Goal: Task Accomplishment & Management: Use online tool/utility

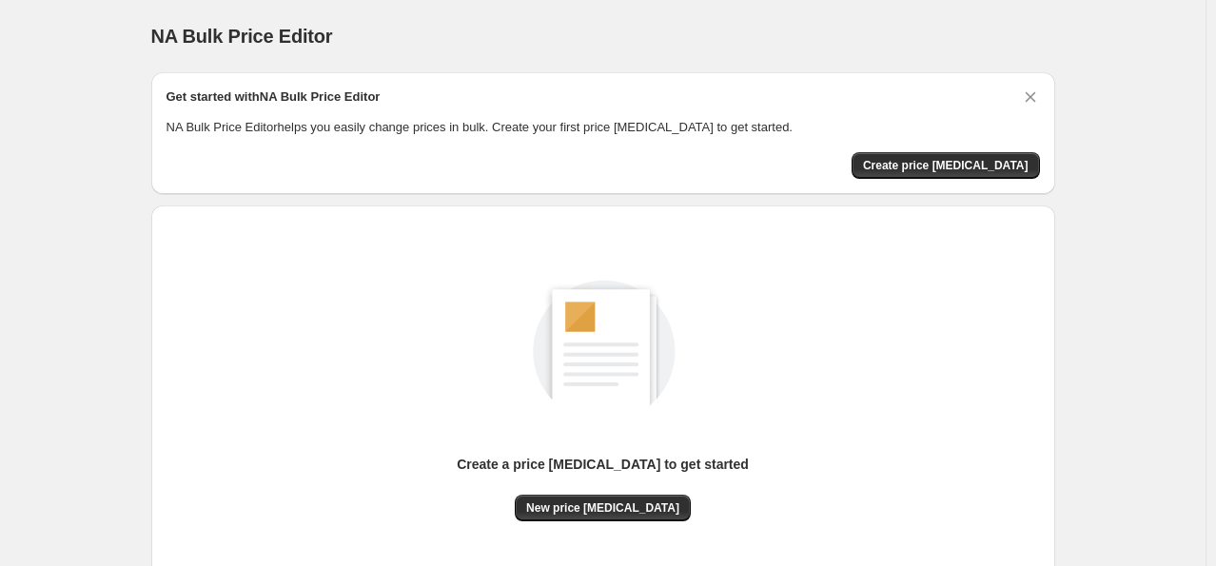
drag, startPoint x: 170, startPoint y: 136, endPoint x: 218, endPoint y: 136, distance: 47.6
click at [218, 136] on div "Get started with NA Bulk Price Editor NA Bulk Price Editor helps you easily cha…" at bounding box center [603, 133] width 873 height 91
click at [281, 171] on div "Create price [MEDICAL_DATA]" at bounding box center [603, 165] width 873 height 27
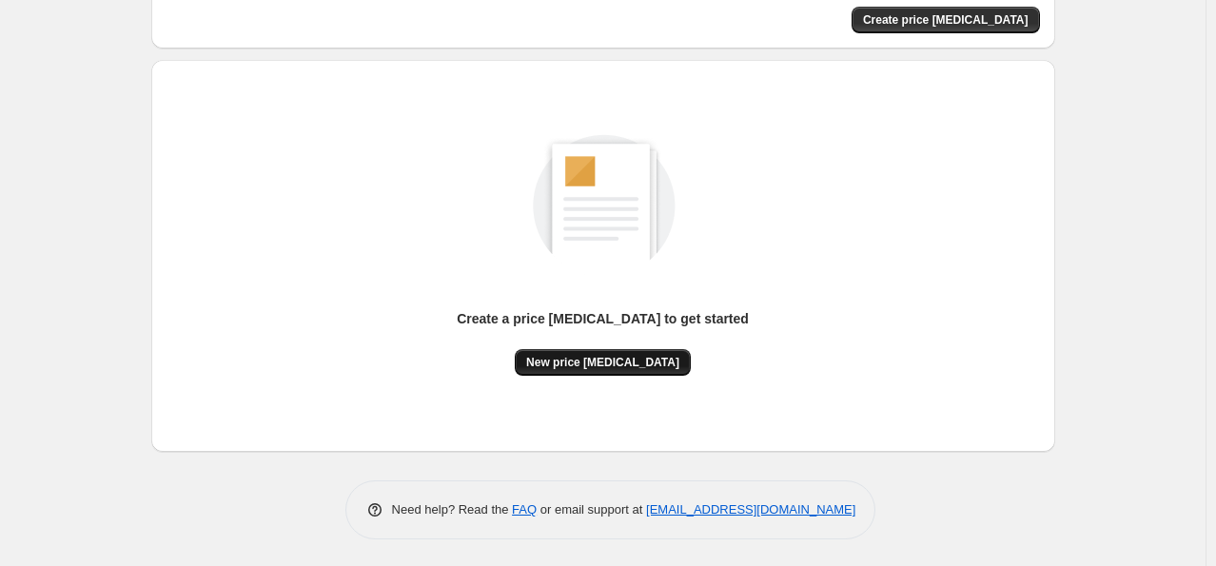
click at [592, 362] on span "New price [MEDICAL_DATA]" at bounding box center [602, 362] width 153 height 15
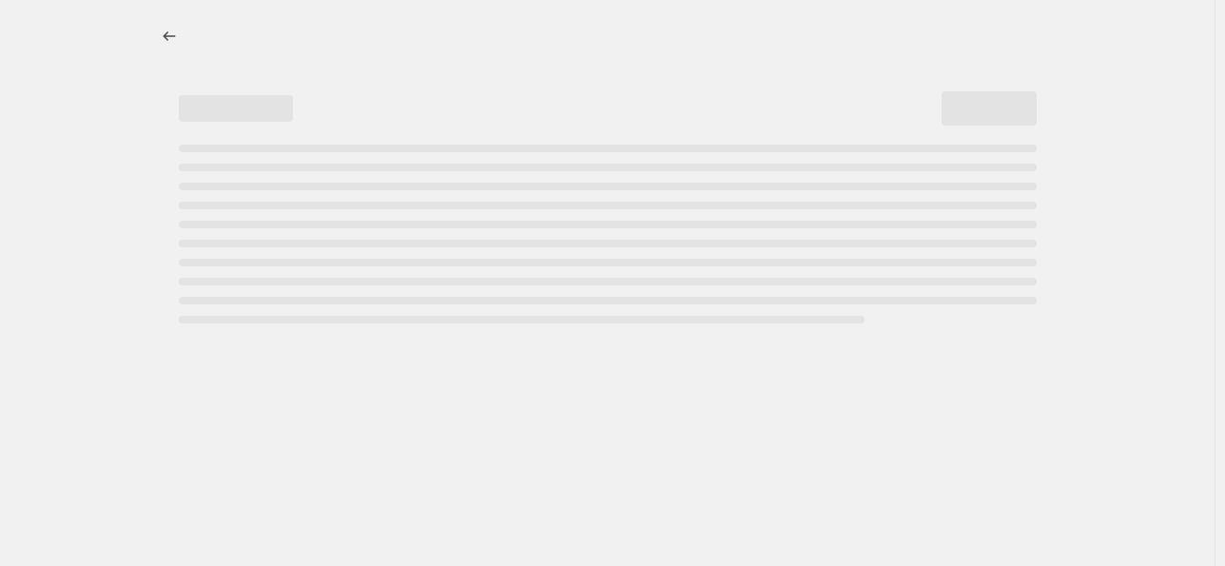
select select "percentage"
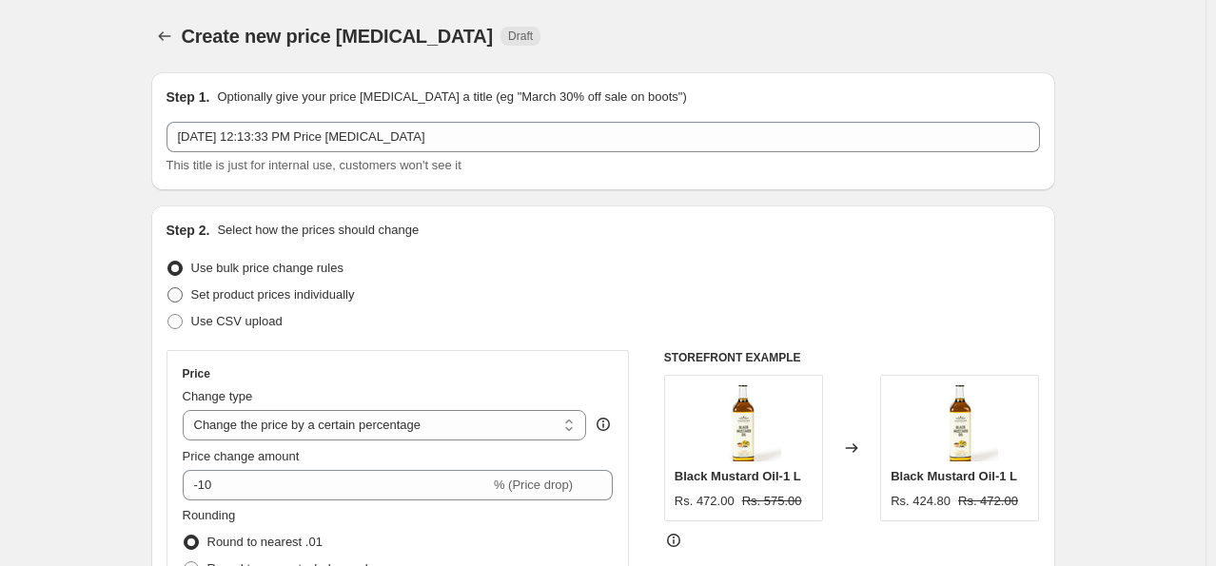
click at [178, 298] on span at bounding box center [174, 294] width 15 height 15
click at [168, 288] on input "Set product prices individually" at bounding box center [167, 287] width 1 height 1
radio input "true"
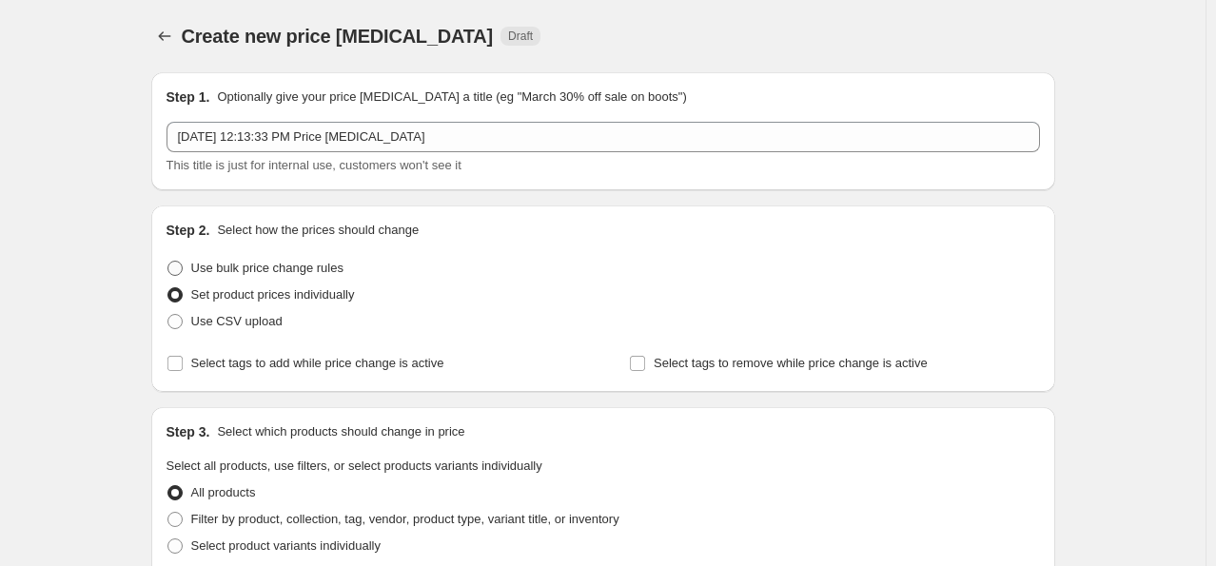
click at [183, 265] on span at bounding box center [174, 268] width 15 height 15
click at [168, 262] on input "Use bulk price change rules" at bounding box center [167, 261] width 1 height 1
radio input "true"
select select "percentage"
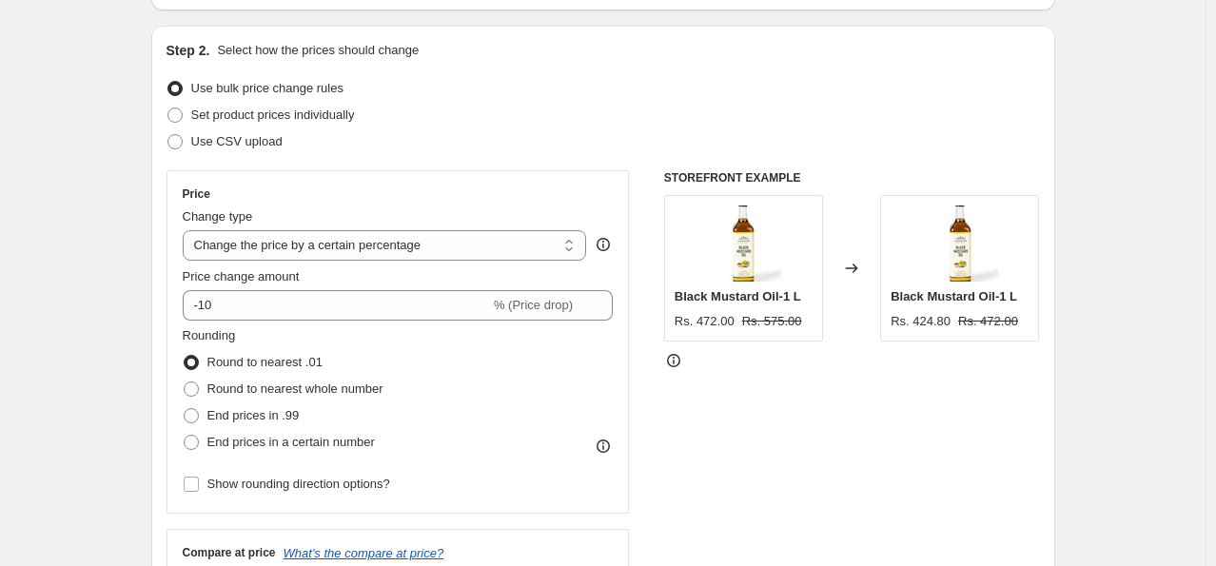
scroll to position [190, 0]
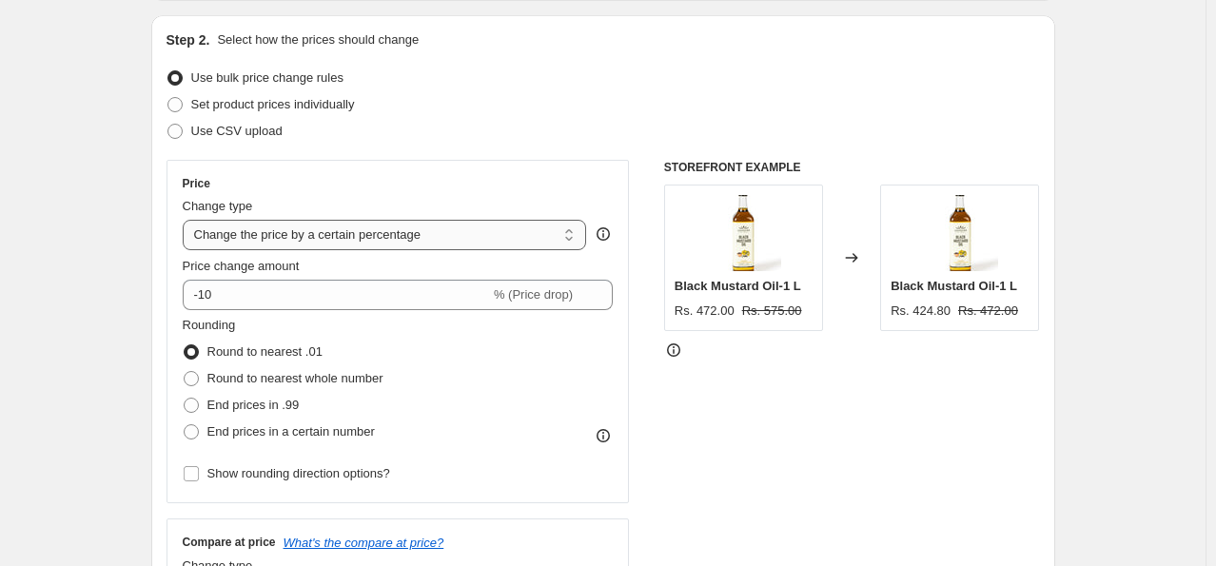
click at [320, 235] on select "Change the price to a certain amount Change the price by a certain amount Chang…" at bounding box center [385, 235] width 404 height 30
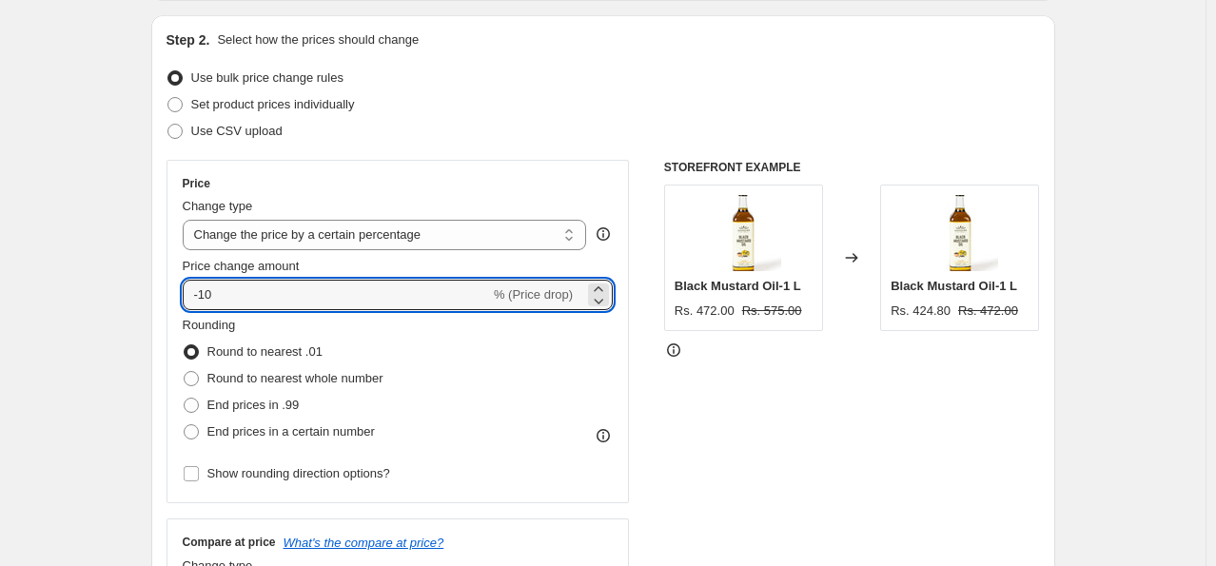
drag, startPoint x: 229, startPoint y: 303, endPoint x: 182, endPoint y: 302, distance: 47.6
click at [182, 302] on div "Price Change type Change the price to a certain amount Change the price by a ce…" at bounding box center [398, 331] width 463 height 343
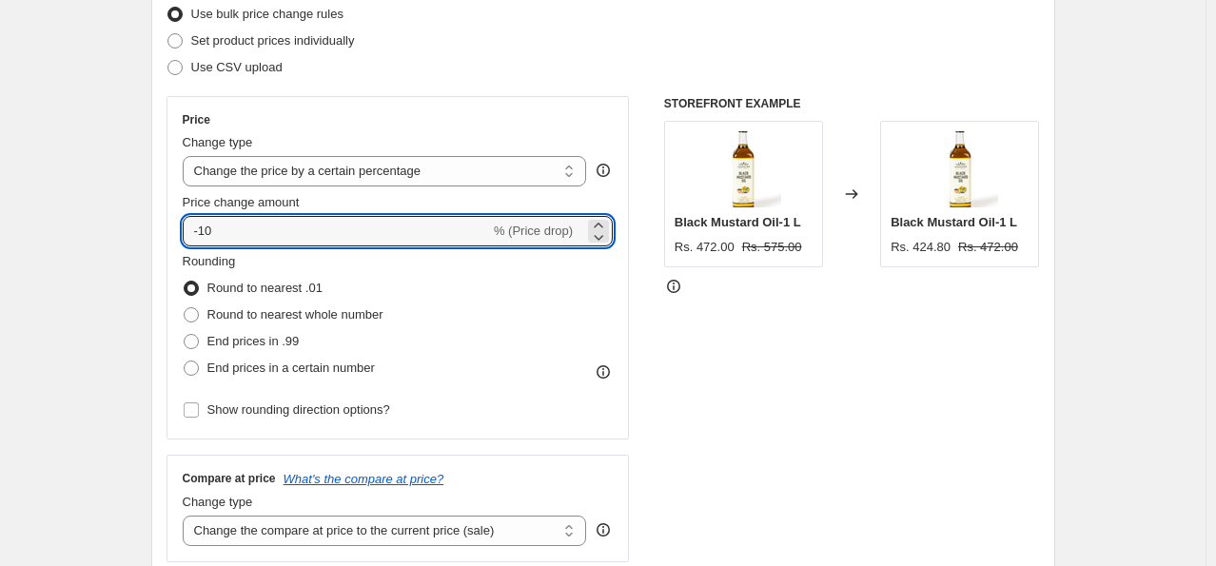
scroll to position [209, 0]
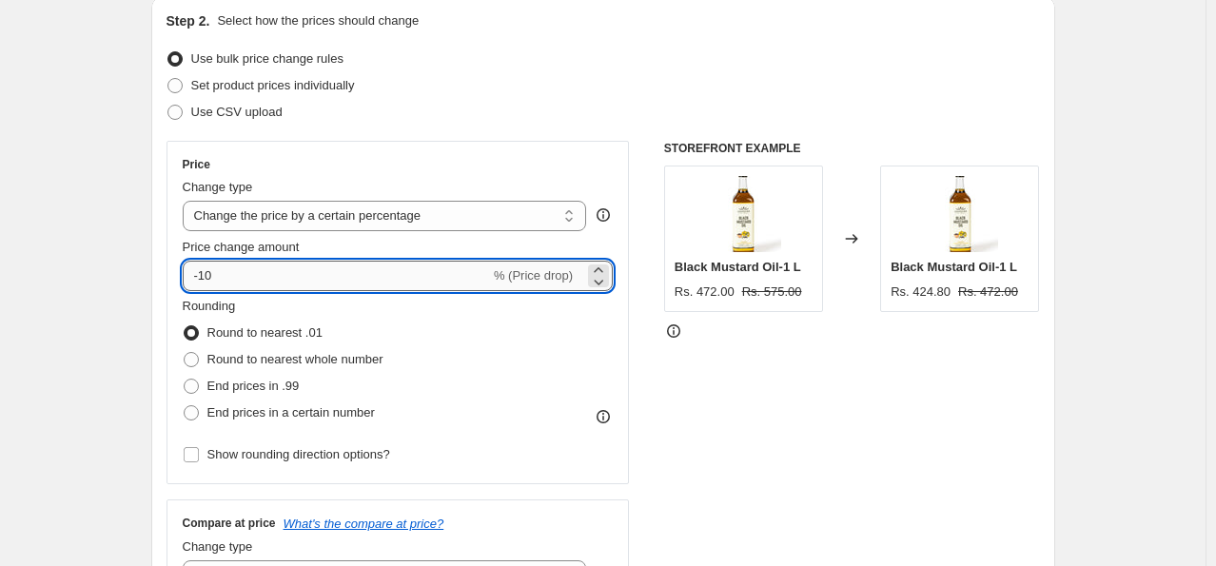
click at [239, 285] on input "-10" at bounding box center [336, 276] width 307 height 30
click at [240, 278] on input "-10" at bounding box center [336, 276] width 307 height 30
type input "-1"
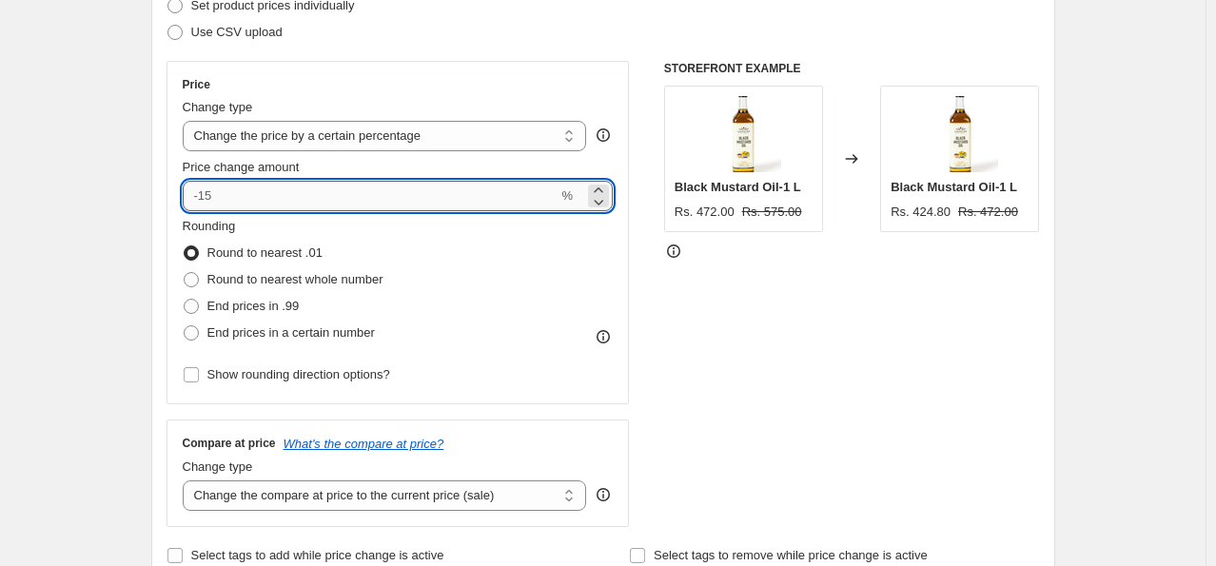
scroll to position [229, 0]
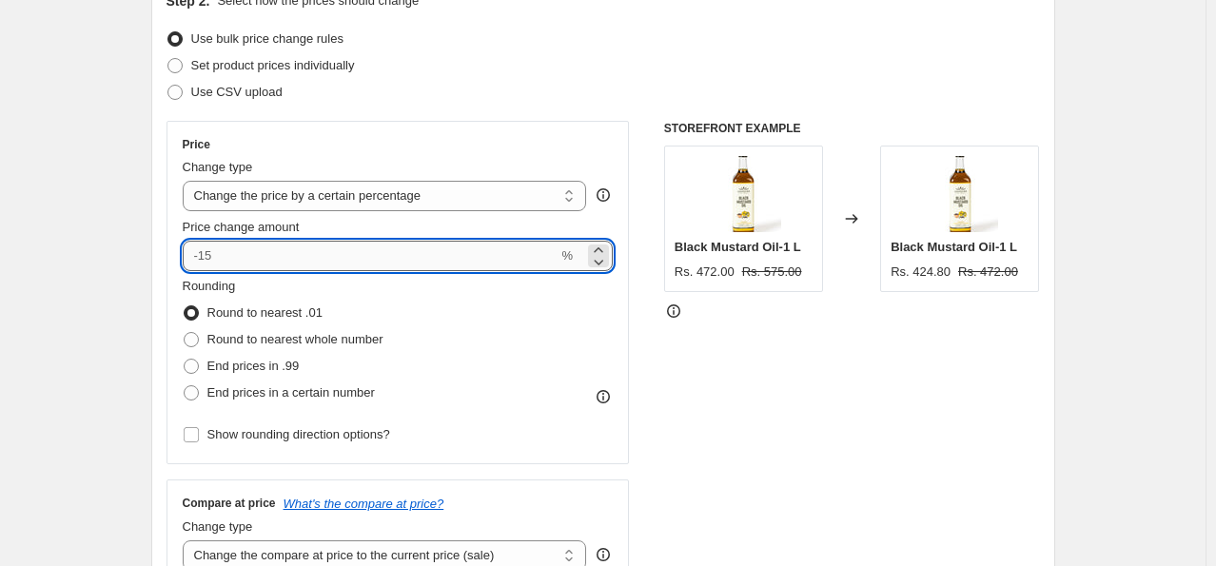
click at [236, 253] on input "Price change amount" at bounding box center [371, 256] width 376 height 30
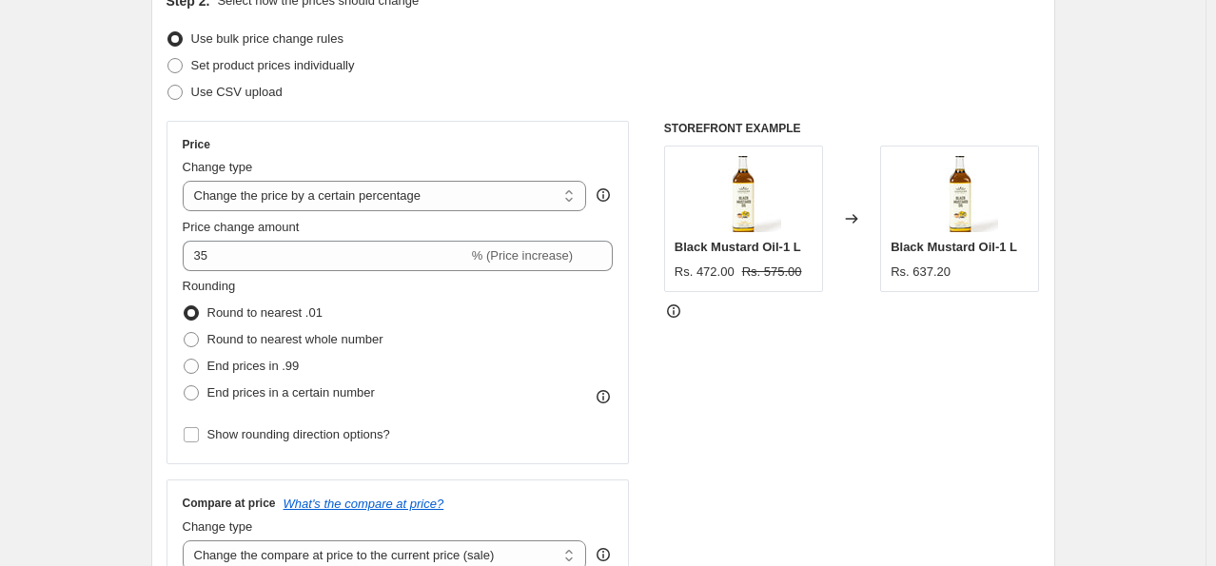
click at [534, 255] on span "% (Price increase)" at bounding box center [522, 255] width 101 height 14
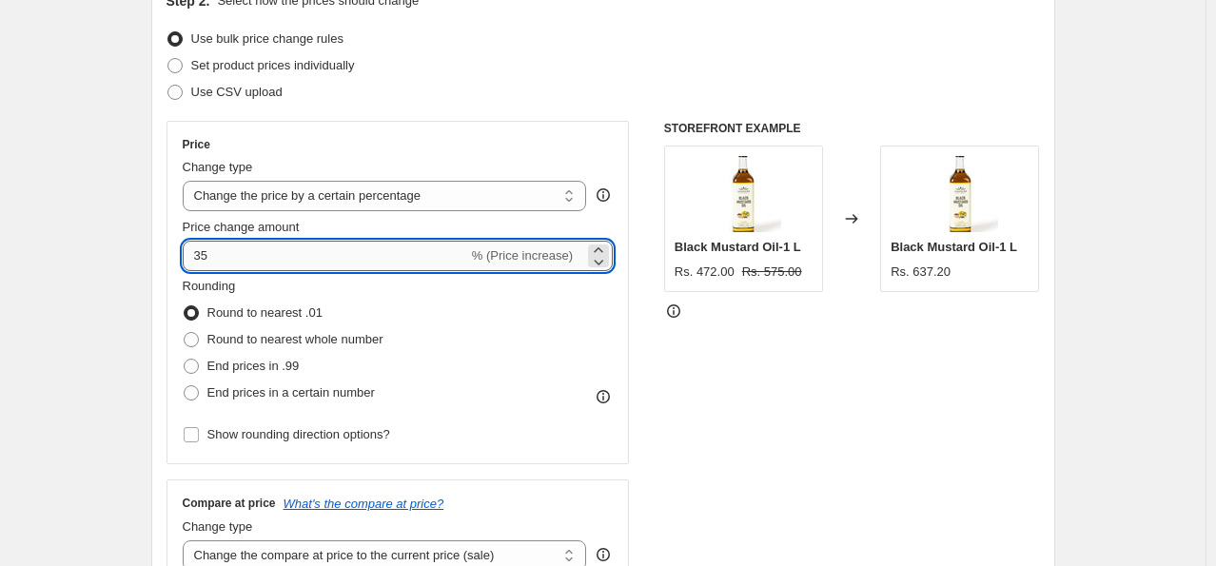
click at [200, 256] on input "35" at bounding box center [325, 256] width 285 height 30
type input "-35"
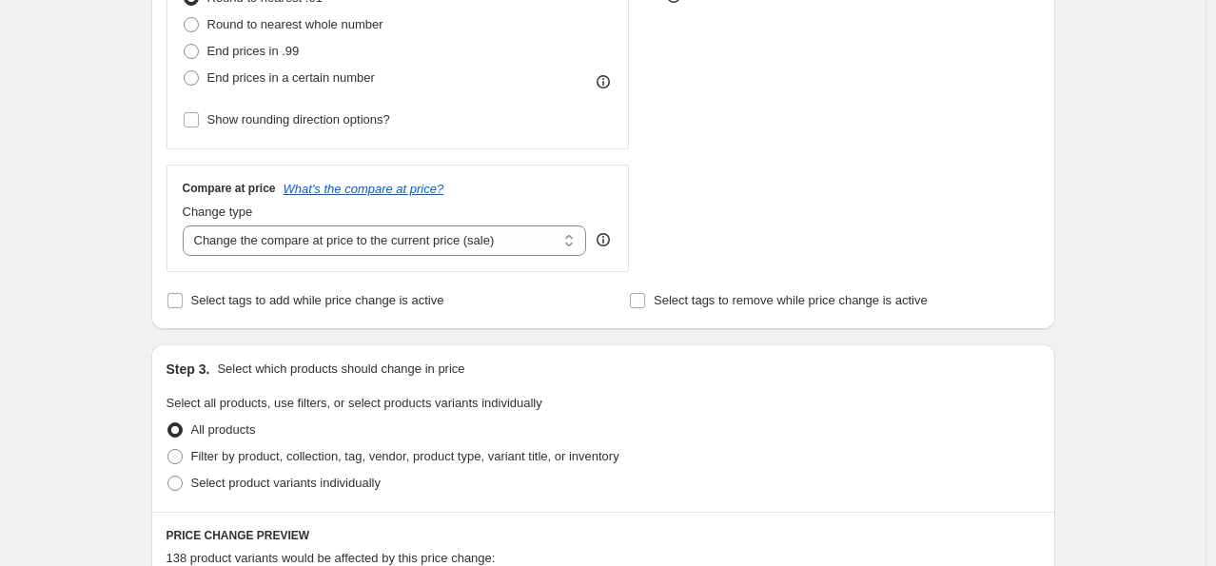
scroll to position [515, 0]
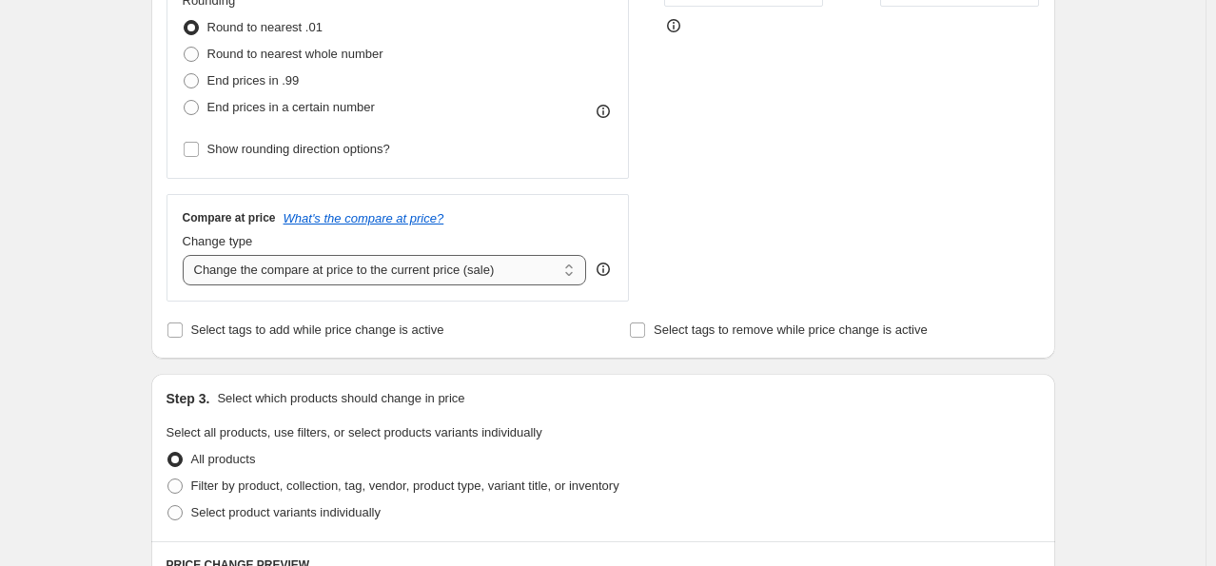
click at [314, 264] on select "Change the compare at price to the current price (sale) Change the compare at p…" at bounding box center [385, 270] width 404 height 30
click at [1146, 236] on div "Create new price change job. This page is ready Create new price change job Dra…" at bounding box center [603, 436] width 1206 height 1902
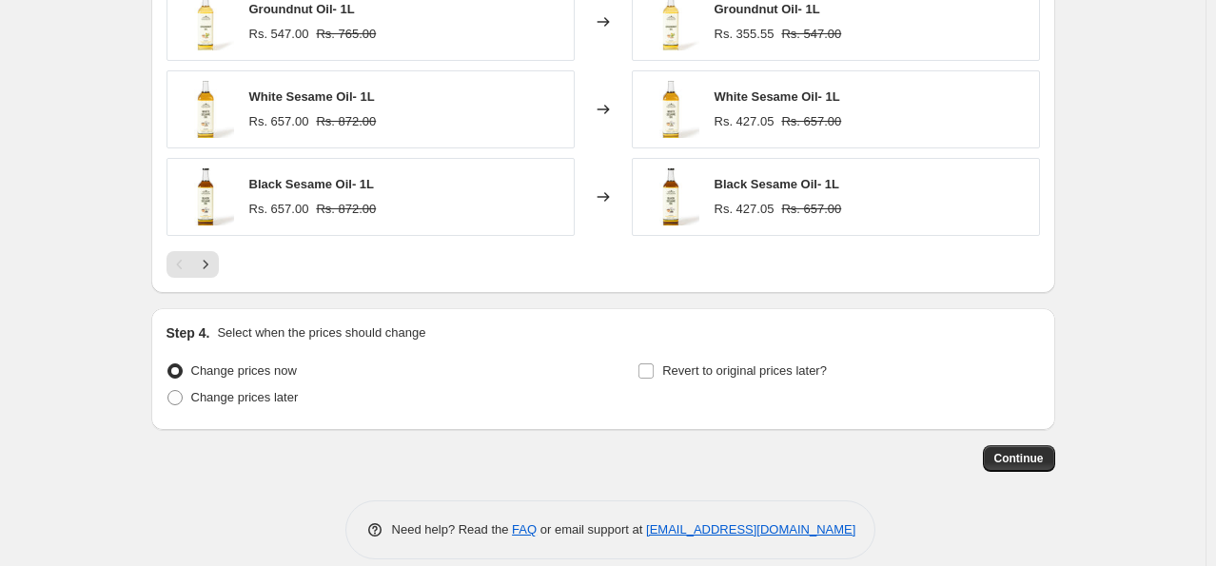
scroll to position [1334, 0]
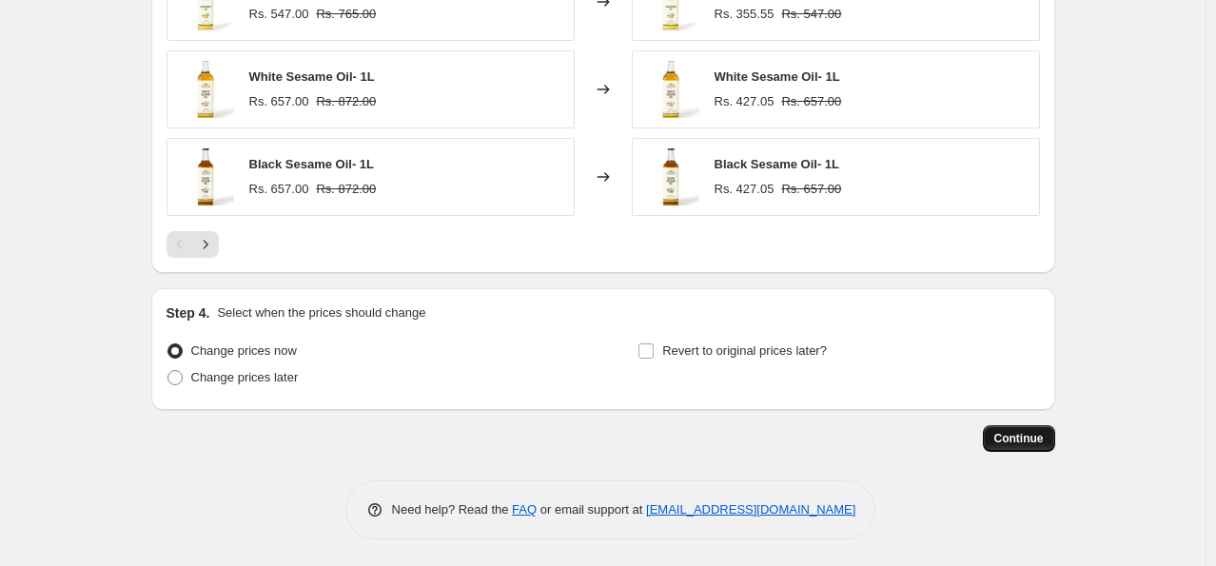
click at [1010, 441] on span "Continue" at bounding box center [1018, 438] width 49 height 15
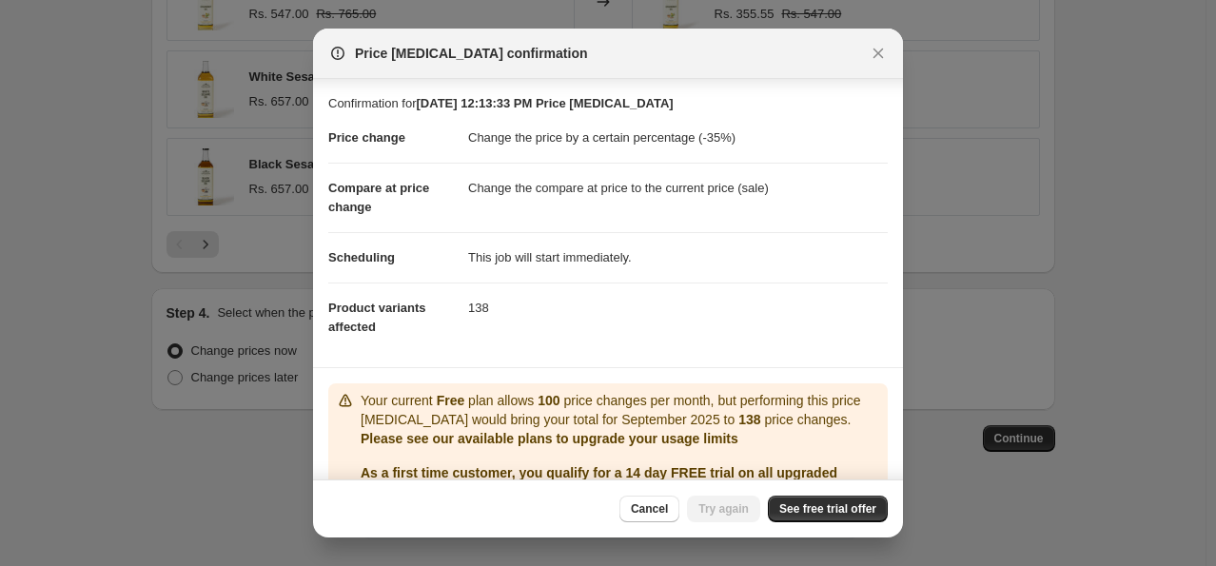
scroll to position [95, 0]
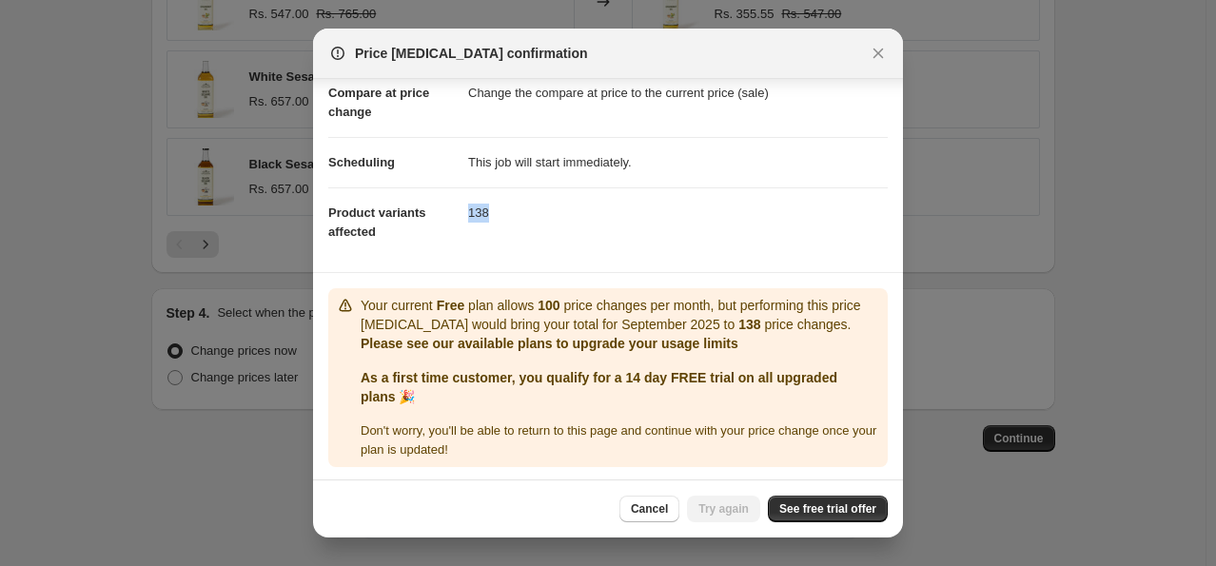
drag, startPoint x: 468, startPoint y: 215, endPoint x: 498, endPoint y: 213, distance: 29.6
click at [498, 213] on dd "138" at bounding box center [678, 212] width 420 height 50
click at [518, 240] on dl "Price change Change the price by a certain percentage (-35%) Compare at price c…" at bounding box center [607, 137] width 559 height 239
click at [875, 53] on icon "Close" at bounding box center [878, 53] width 19 height 19
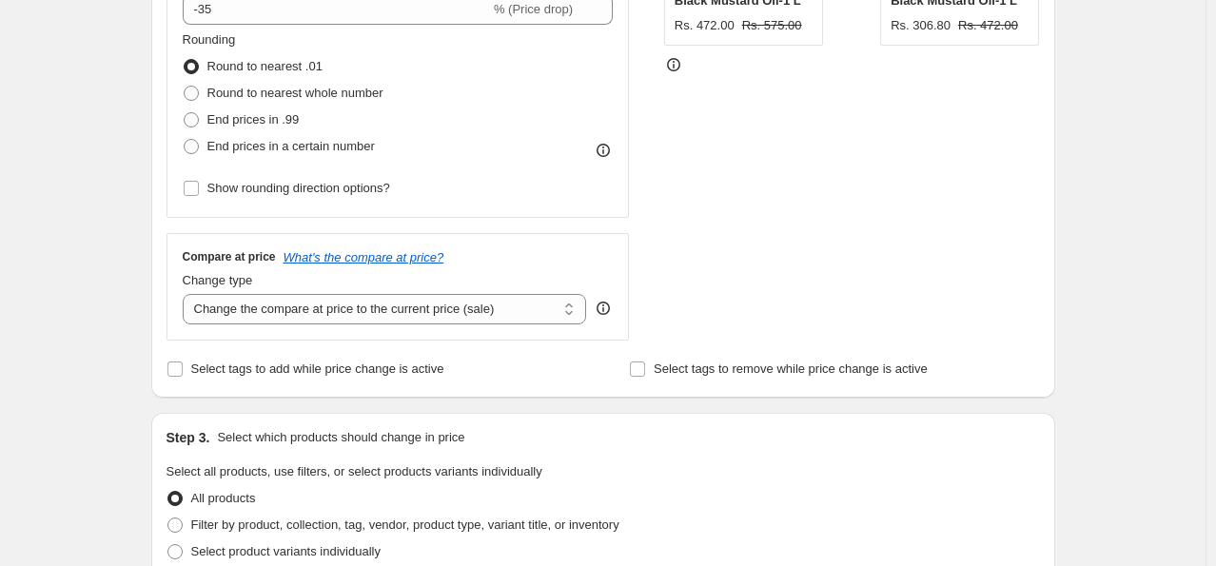
scroll to position [190, 0]
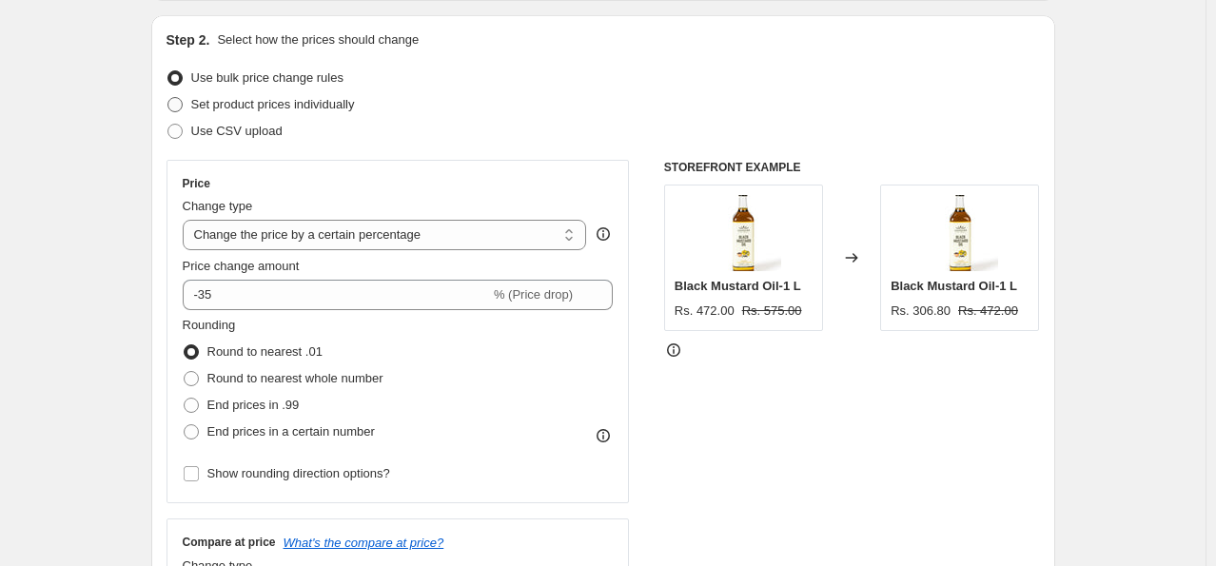
click at [177, 112] on span at bounding box center [175, 104] width 17 height 17
click at [168, 98] on input "Set product prices individually" at bounding box center [167, 97] width 1 height 1
radio input "true"
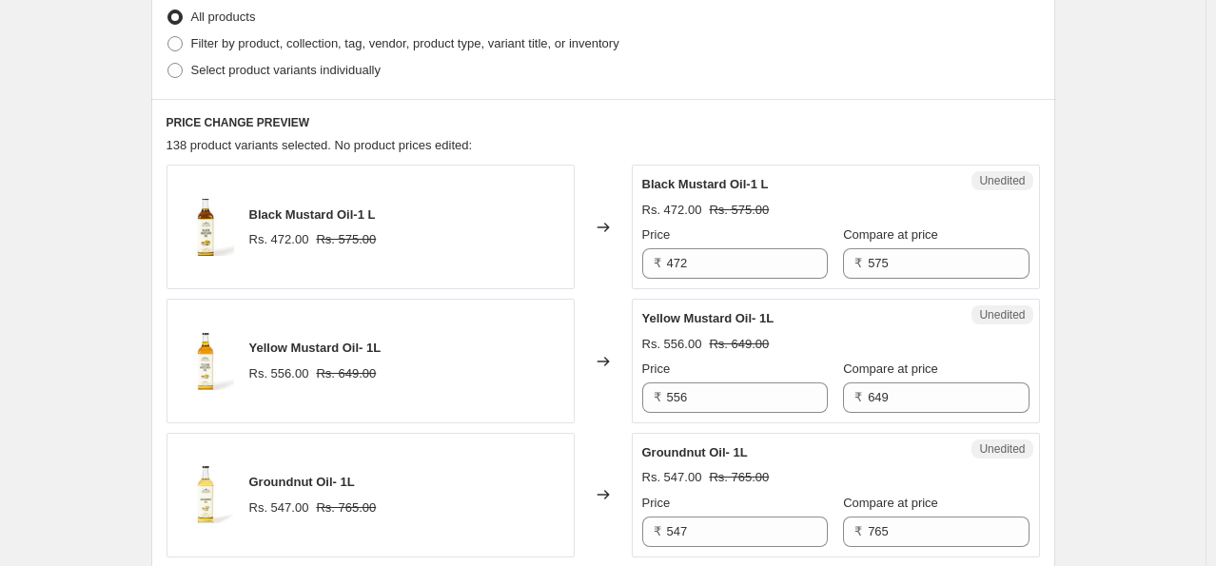
scroll to position [285, 0]
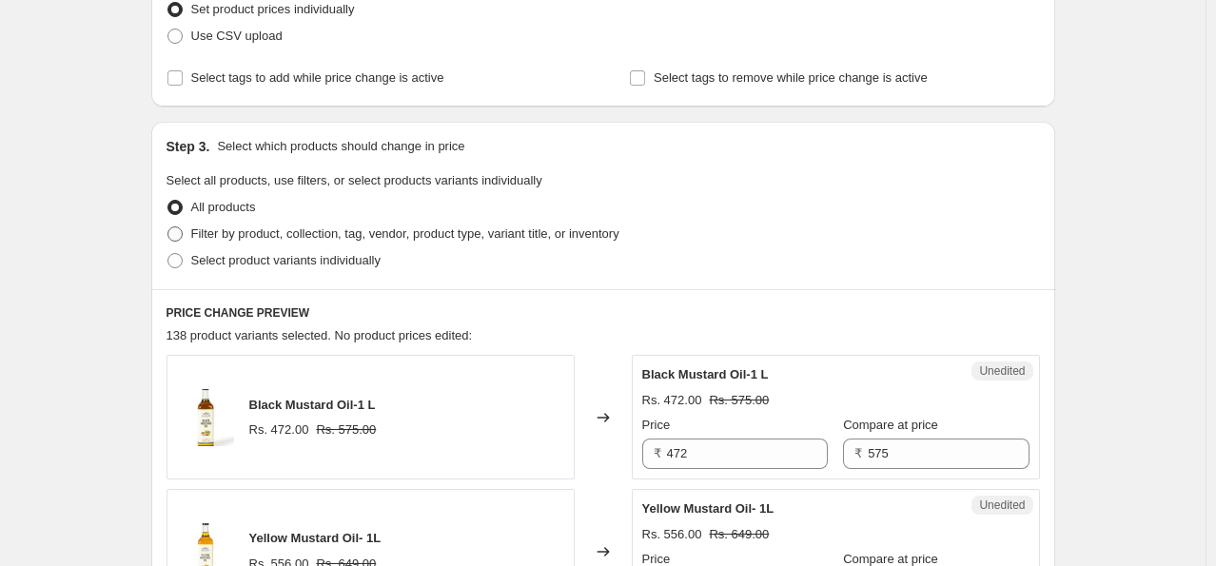
click at [180, 232] on span at bounding box center [174, 233] width 15 height 15
click at [168, 227] on input "Filter by product, collection, tag, vendor, product type, variant title, or inv…" at bounding box center [167, 226] width 1 height 1
radio input "true"
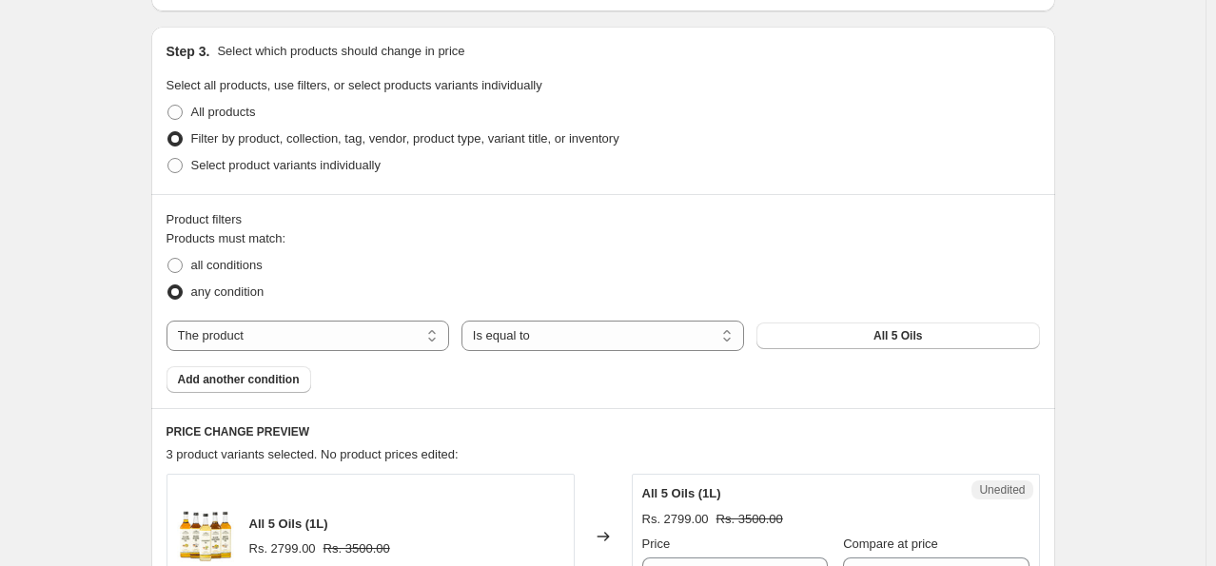
scroll to position [476, 0]
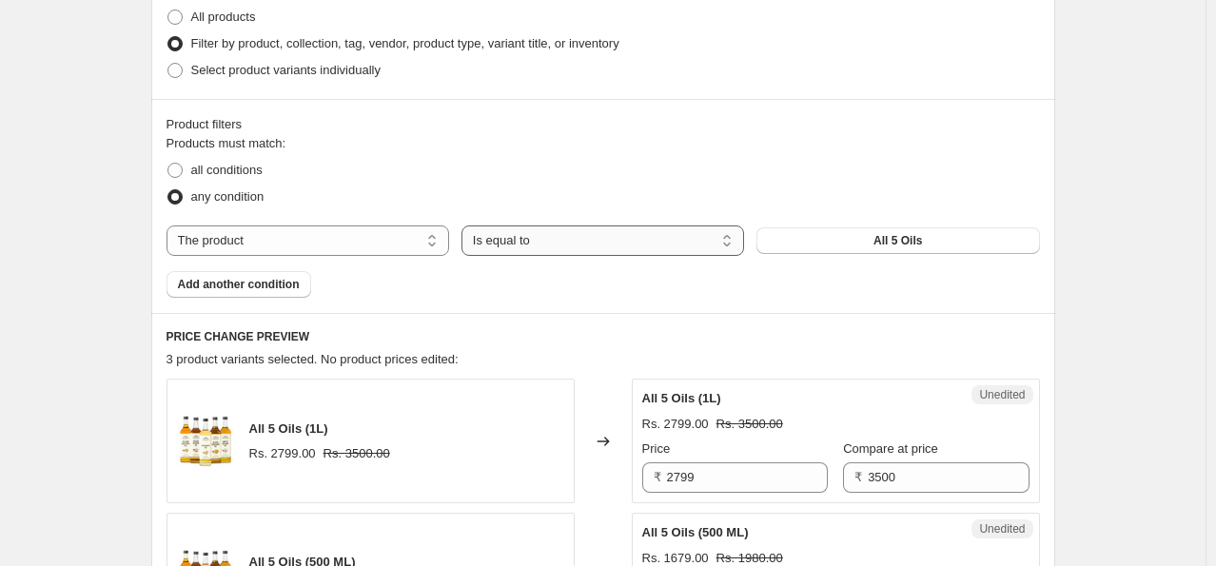
click at [559, 246] on select "Is equal to Is not equal to" at bounding box center [602, 240] width 283 height 30
click at [901, 245] on span "All 5 Oils" at bounding box center [897, 240] width 49 height 15
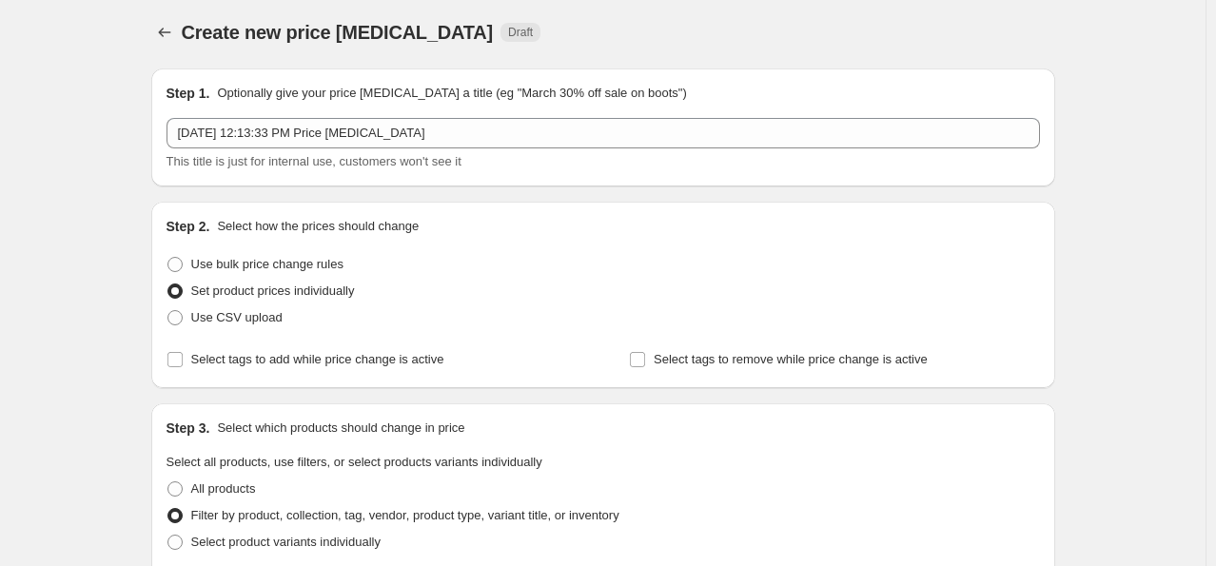
scroll to position [0, 0]
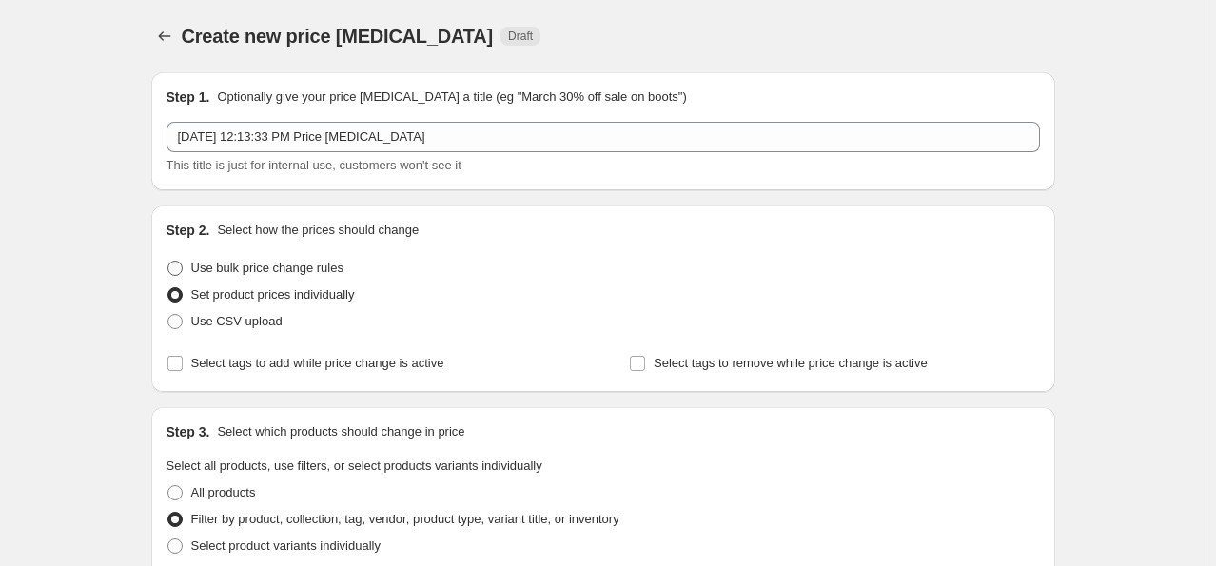
click at [178, 268] on span at bounding box center [174, 268] width 15 height 15
click at [168, 262] on input "Use bulk price change rules" at bounding box center [167, 261] width 1 height 1
radio input "true"
select select "percentage"
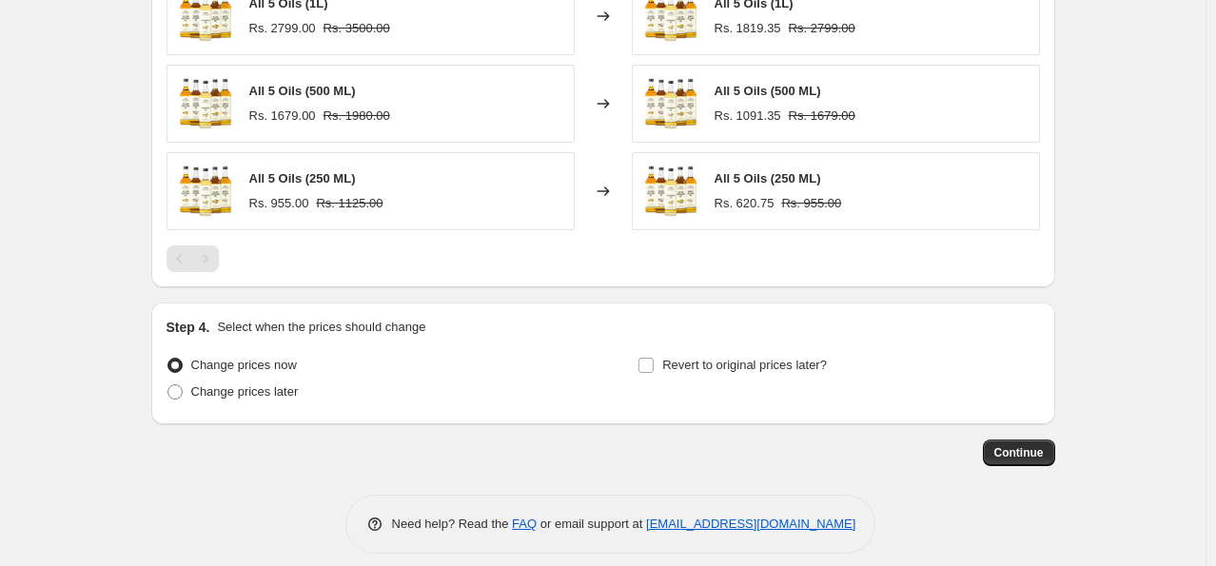
scroll to position [1374, 0]
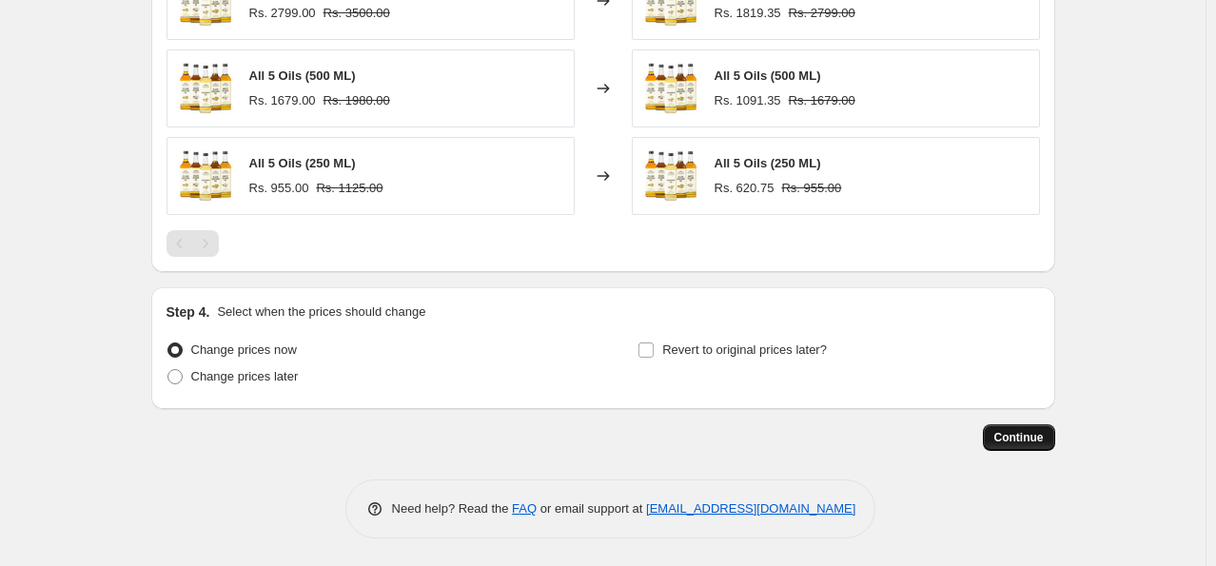
click at [1020, 435] on span "Continue" at bounding box center [1018, 437] width 49 height 15
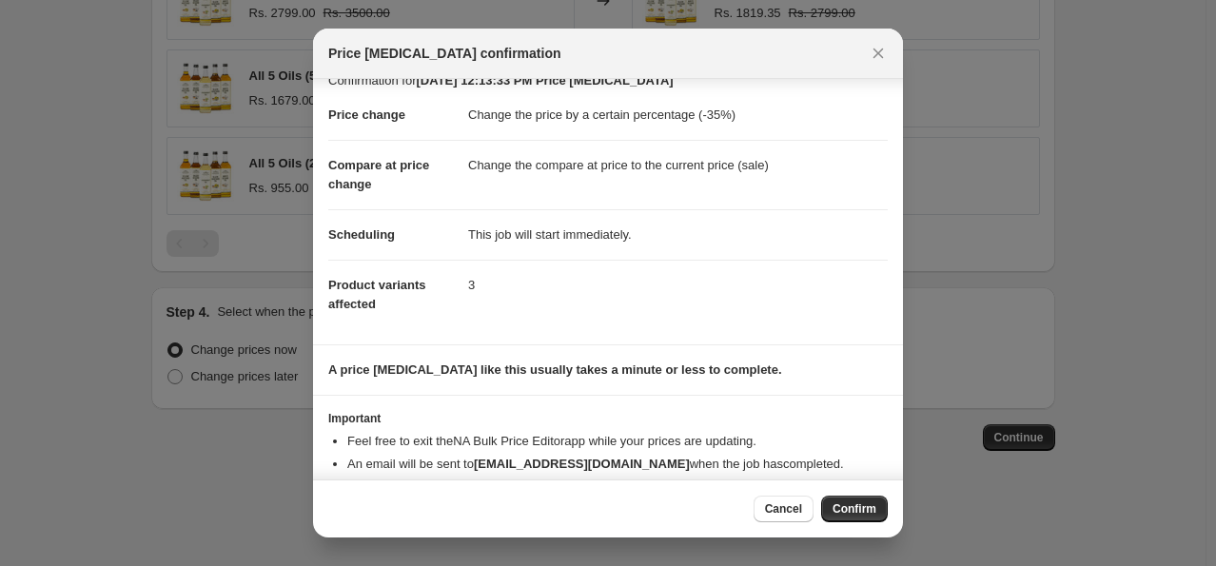
scroll to position [57, 0]
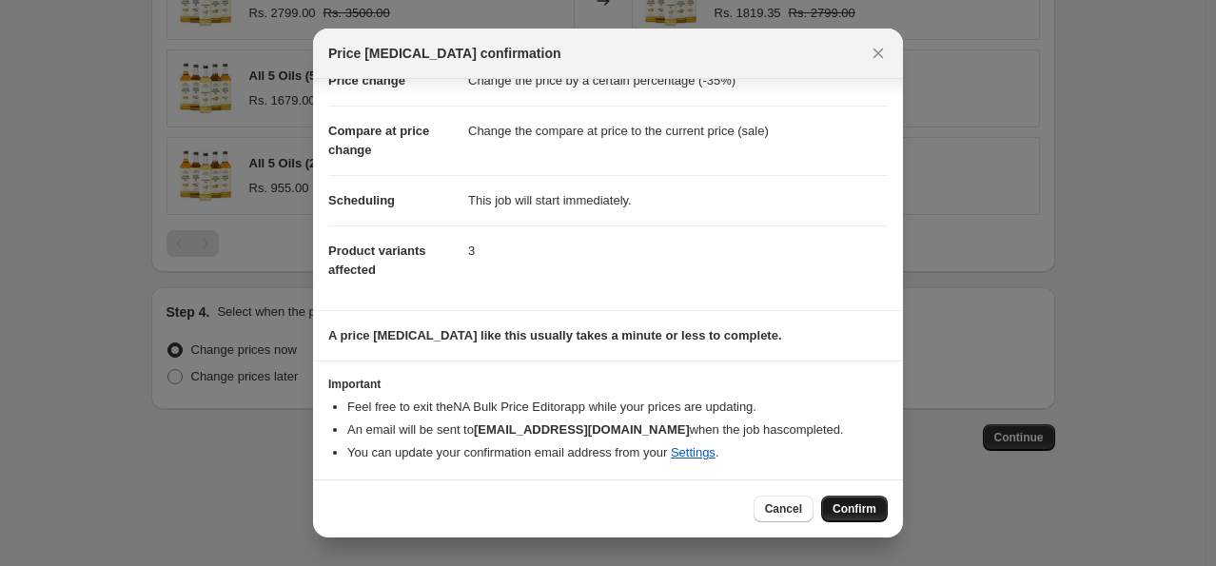
click at [842, 506] on span "Confirm" at bounding box center [855, 508] width 44 height 15
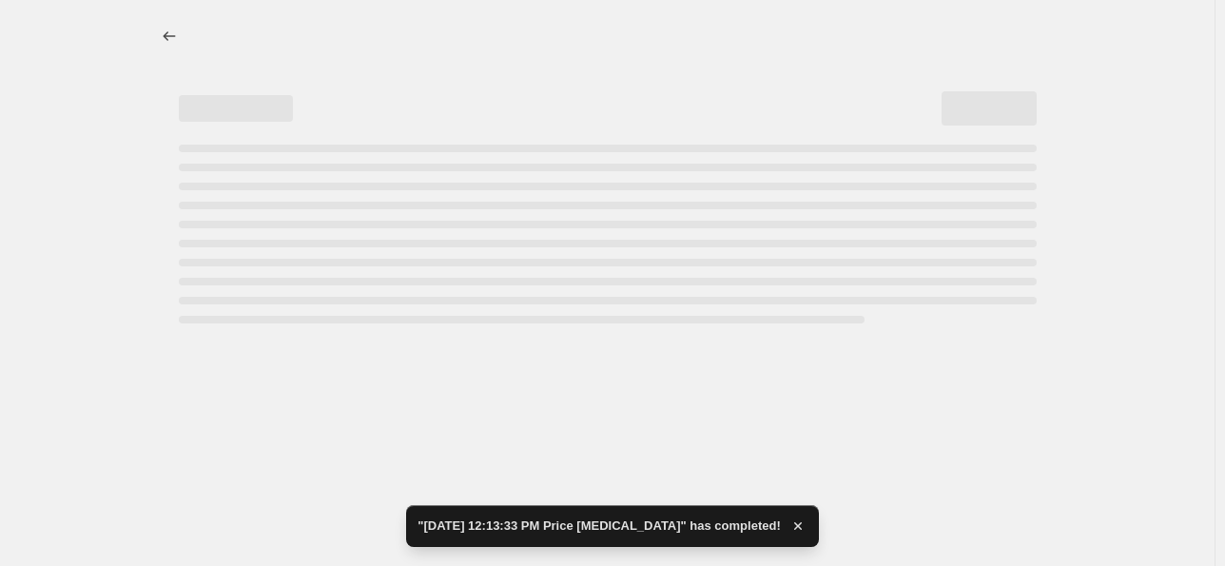
select select "percentage"
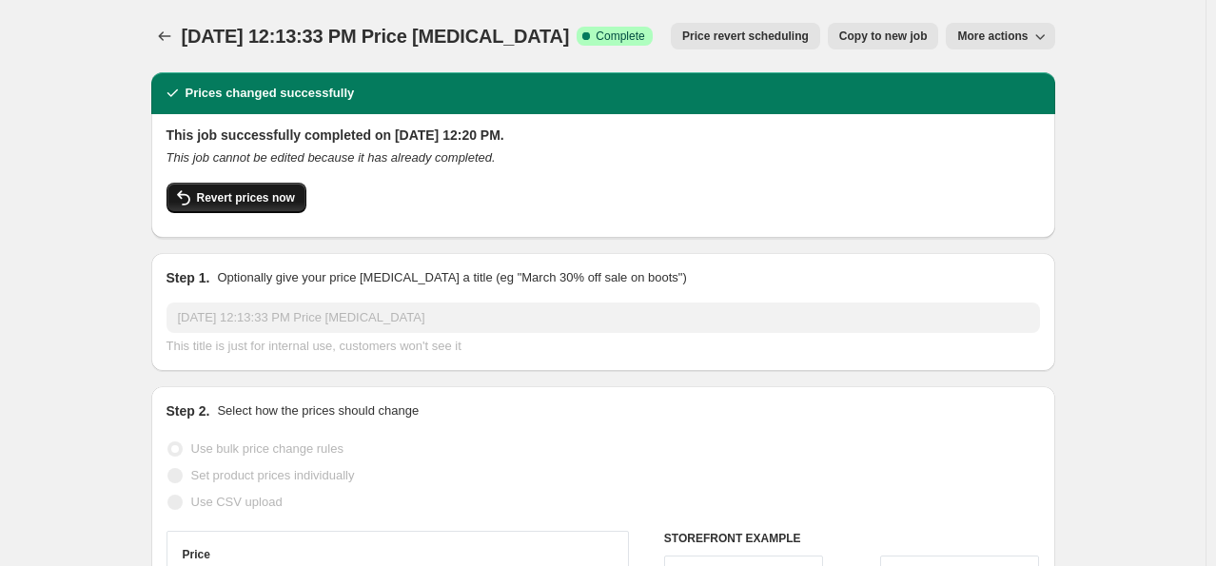
click at [214, 198] on span "Revert prices now" at bounding box center [246, 197] width 98 height 15
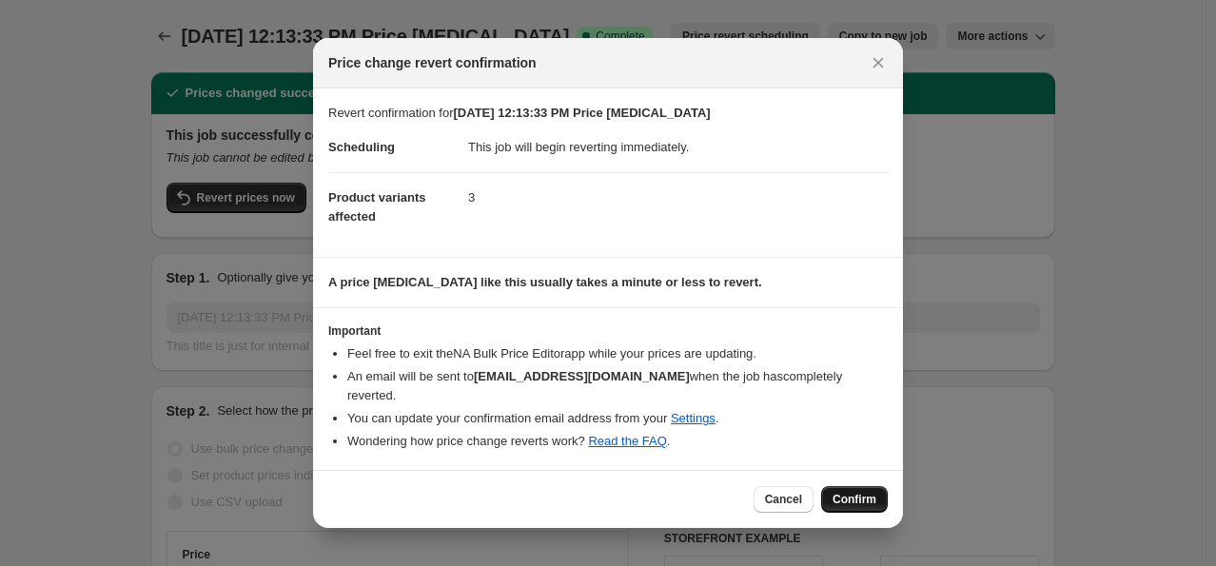
click at [853, 492] on span "Confirm" at bounding box center [855, 499] width 44 height 15
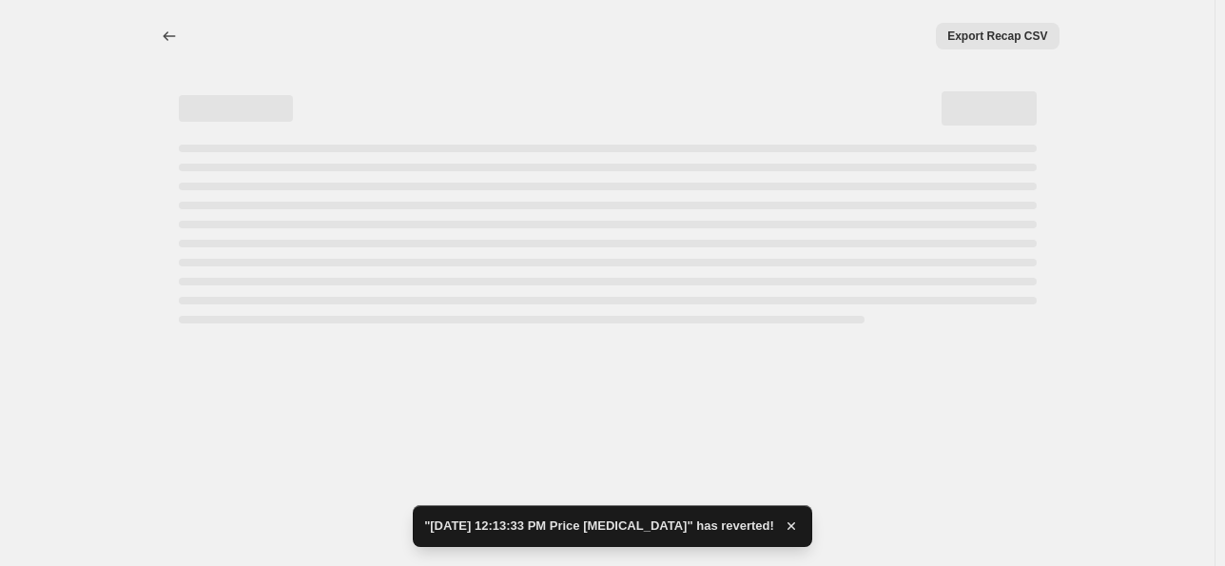
select select "percentage"
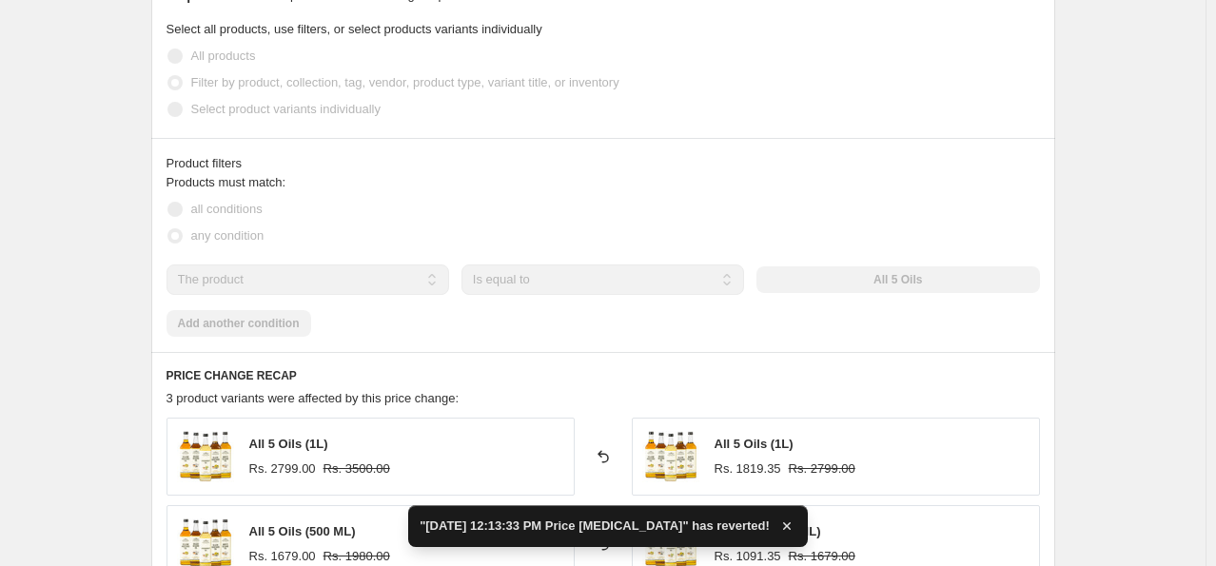
scroll to position [1047, 0]
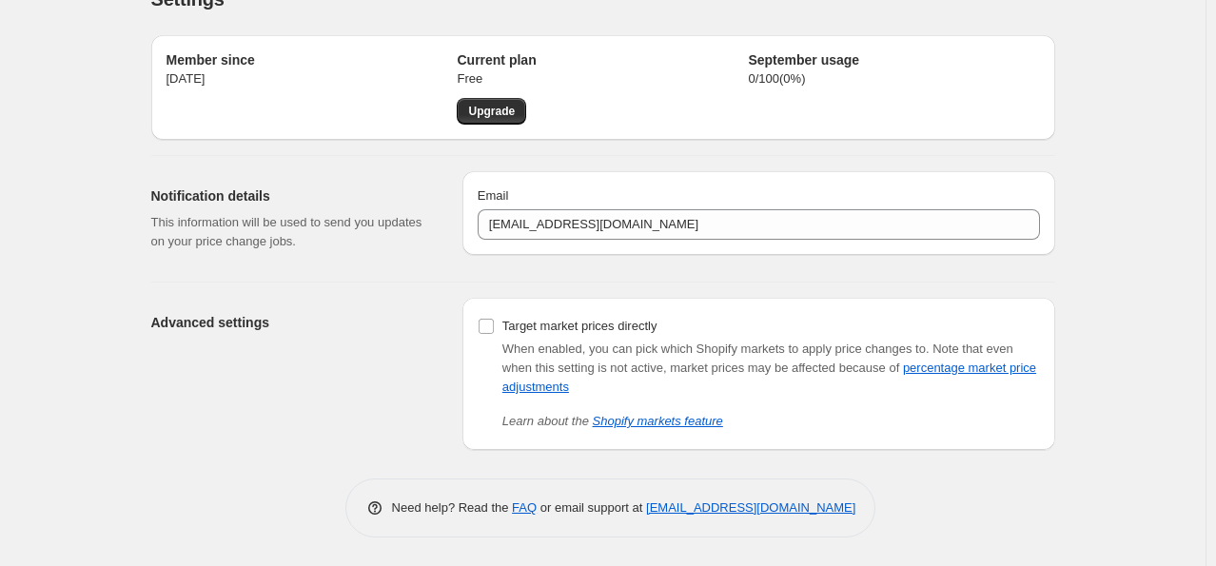
scroll to position [36, 0]
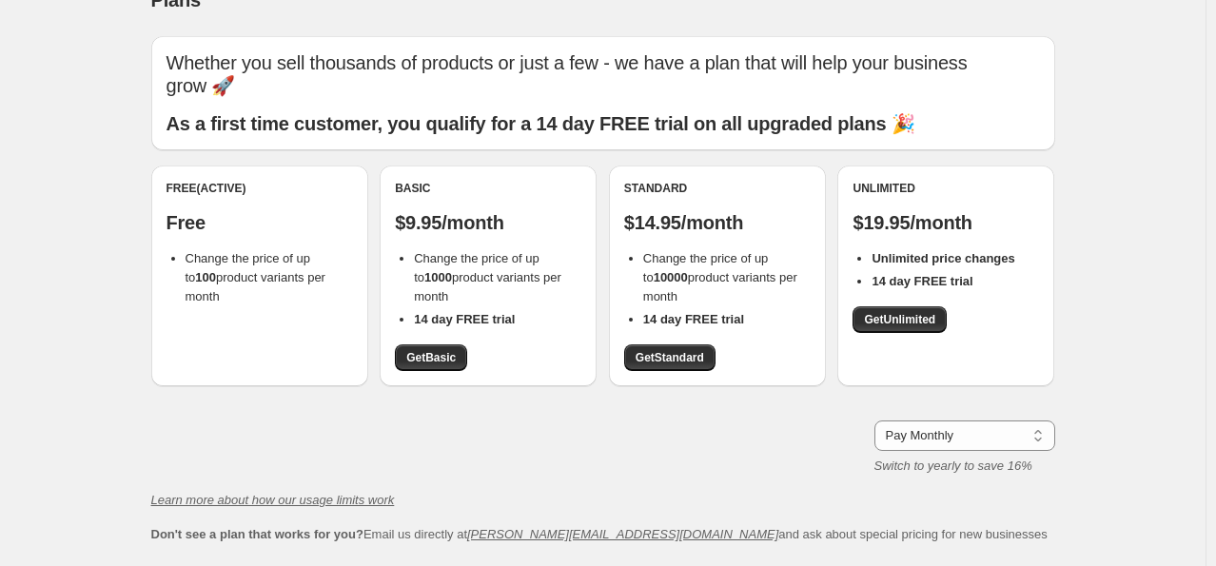
scroll to position [167, 0]
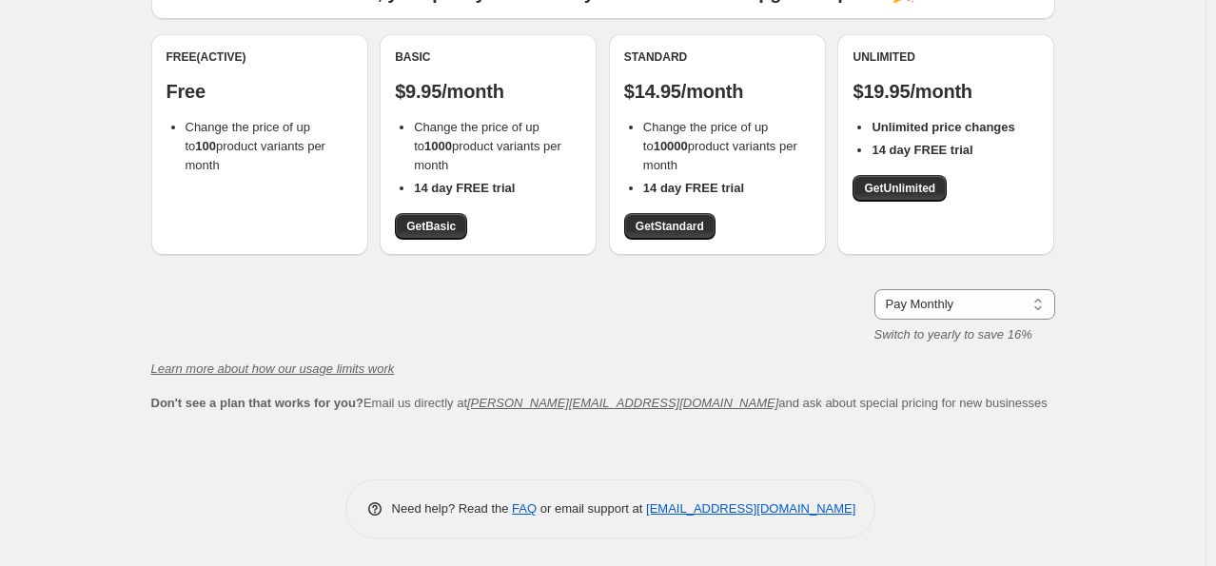
scroll to position [36, 0]
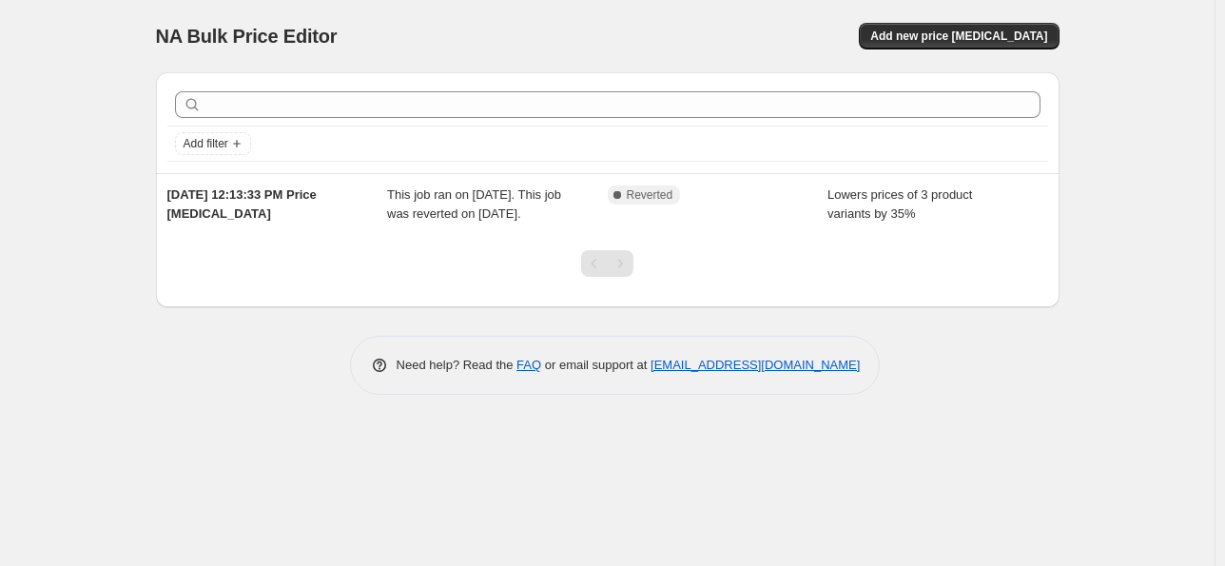
drag, startPoint x: 199, startPoint y: 196, endPoint x: 74, endPoint y: 305, distance: 165.9
click at [74, 305] on div "NA Bulk Price Editor. This page is ready NA Bulk Price Editor Add new price cha…" at bounding box center [607, 283] width 1215 height 566
click at [963, 32] on span "Add new price change job" at bounding box center [959, 36] width 177 height 15
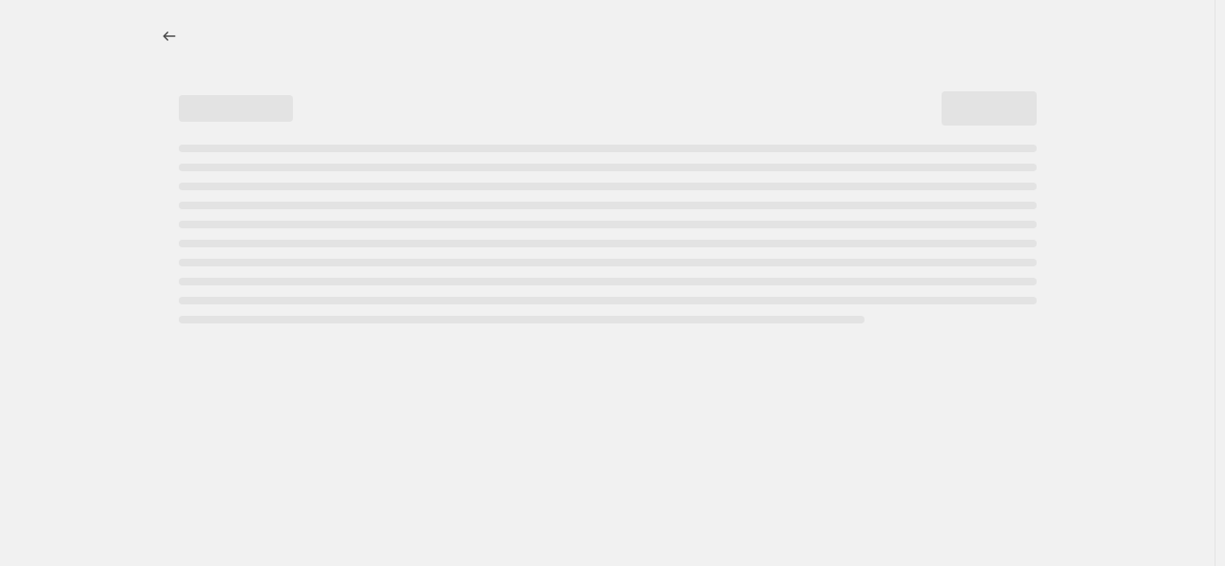
select select "percentage"
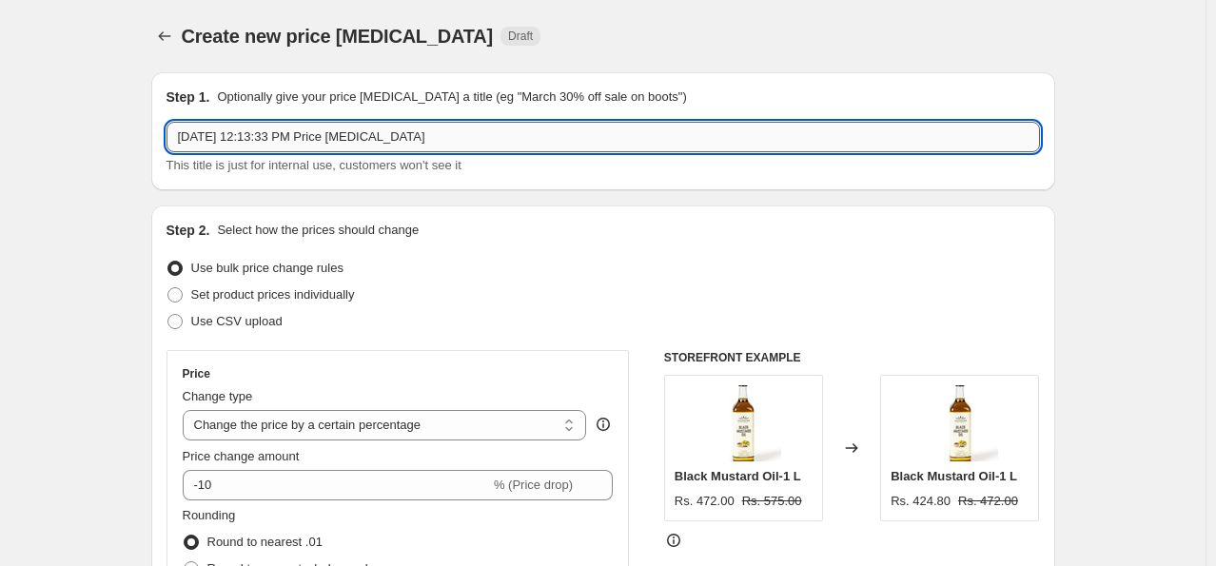
click at [305, 137] on input "Sep 22, 2025, 12:13:33 PM Price change job" at bounding box center [603, 137] width 873 height 30
drag, startPoint x: 473, startPoint y: 141, endPoint x: 165, endPoint y: 141, distance: 308.3
click at [165, 141] on div "Step 1. Optionally give your price change job a title (eg "March 30% off sale o…" at bounding box center [603, 131] width 904 height 118
click at [502, 142] on input "Sep 22, 2025, 12:13:33 PM Price change job" at bounding box center [603, 137] width 873 height 30
drag, startPoint x: 423, startPoint y: 141, endPoint x: 125, endPoint y: 144, distance: 298.8
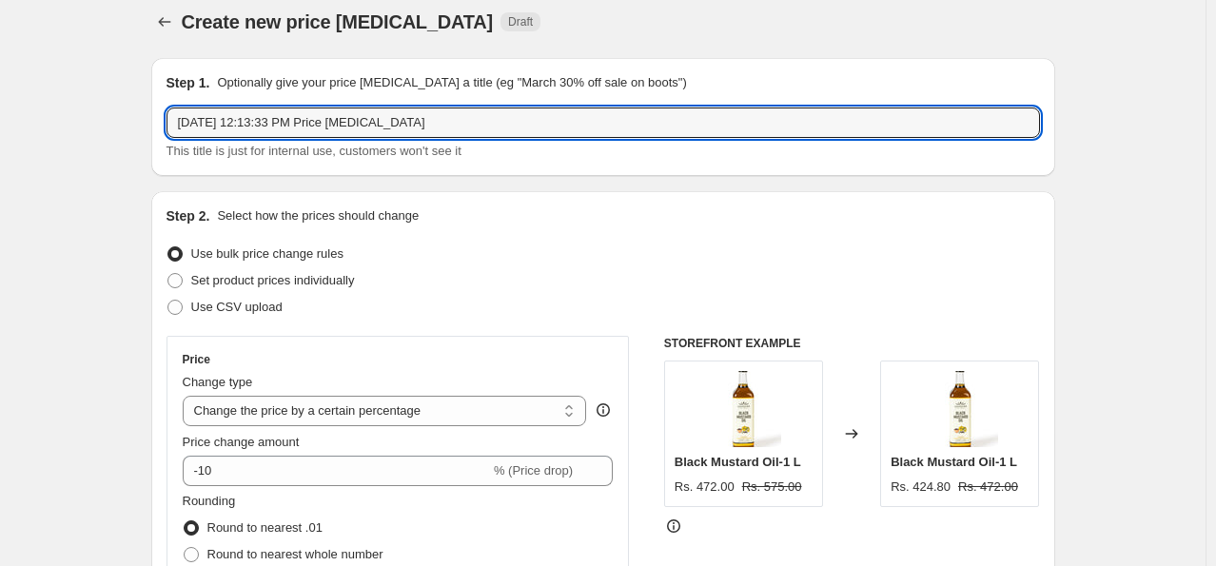
scroll to position [285, 0]
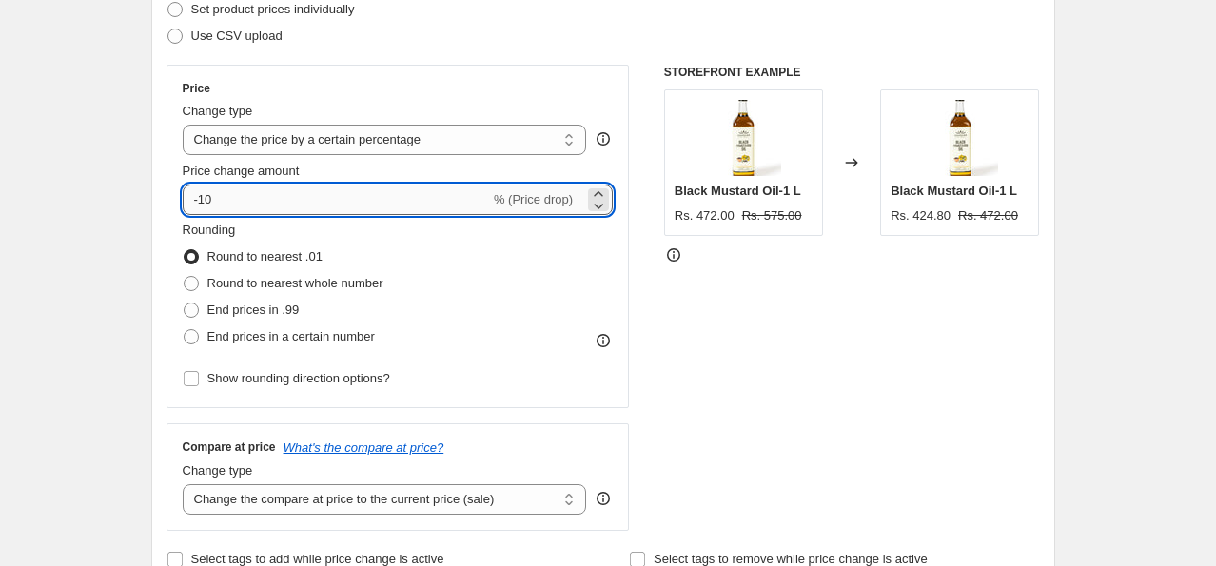
drag, startPoint x: 206, startPoint y: 201, endPoint x: 230, endPoint y: 200, distance: 24.8
click at [230, 200] on input "-10" at bounding box center [336, 200] width 307 height 30
type input "-35"
click at [774, 315] on div "STOREFRONT EXAMPLE Black Mustard Oil-1 L Rs. 472.00 Rs. 575.00 Changed to Black…" at bounding box center [852, 298] width 376 height 466
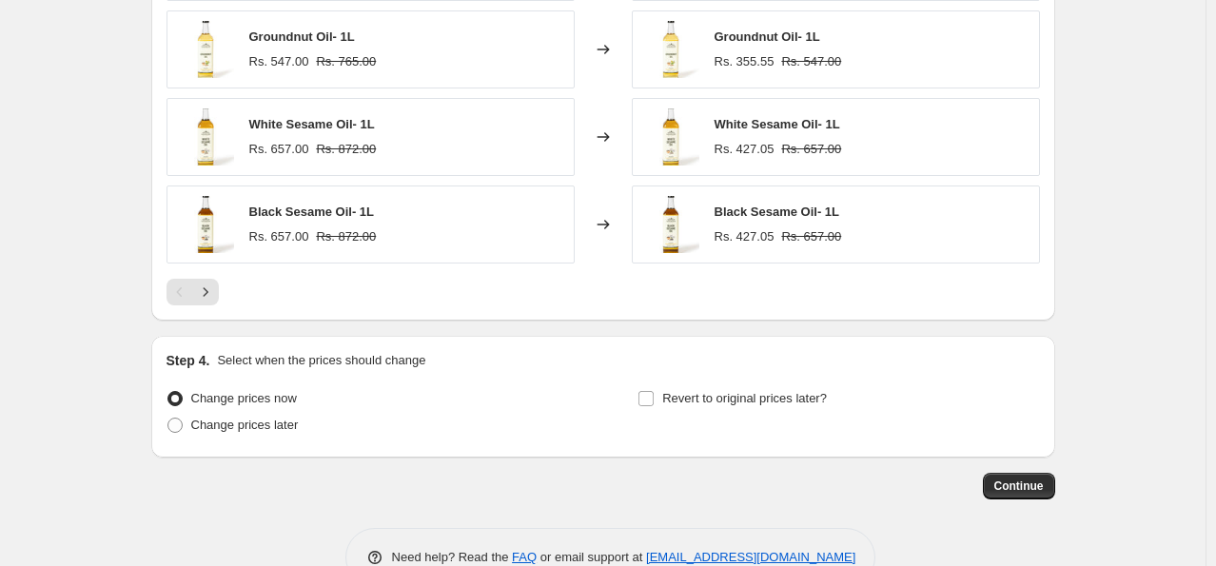
scroll to position [1334, 0]
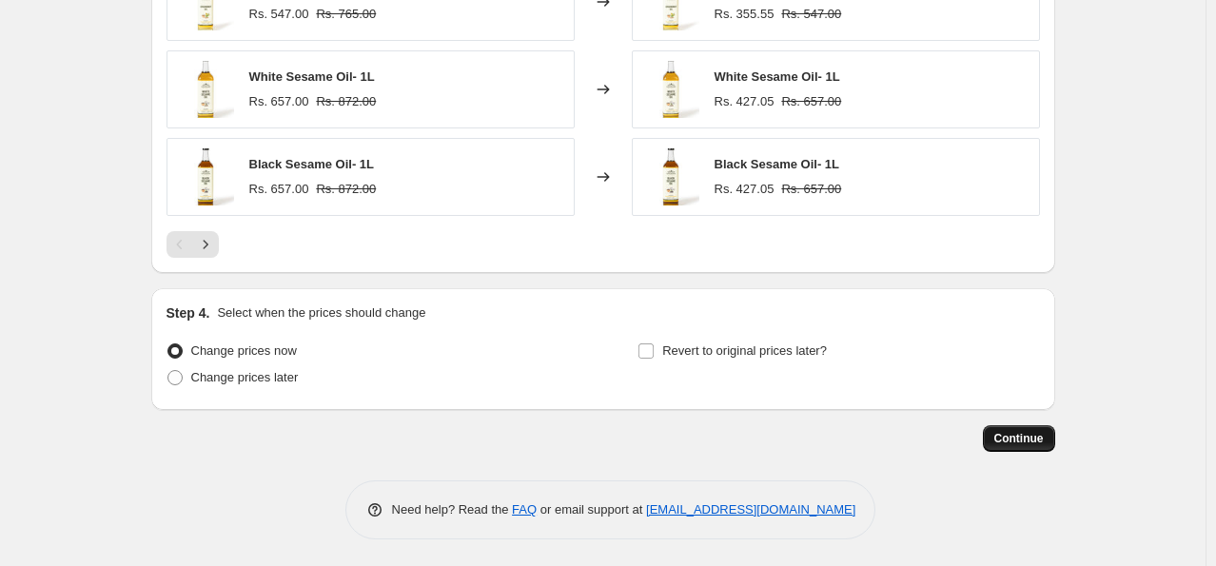
click at [1014, 434] on span "Continue" at bounding box center [1018, 438] width 49 height 15
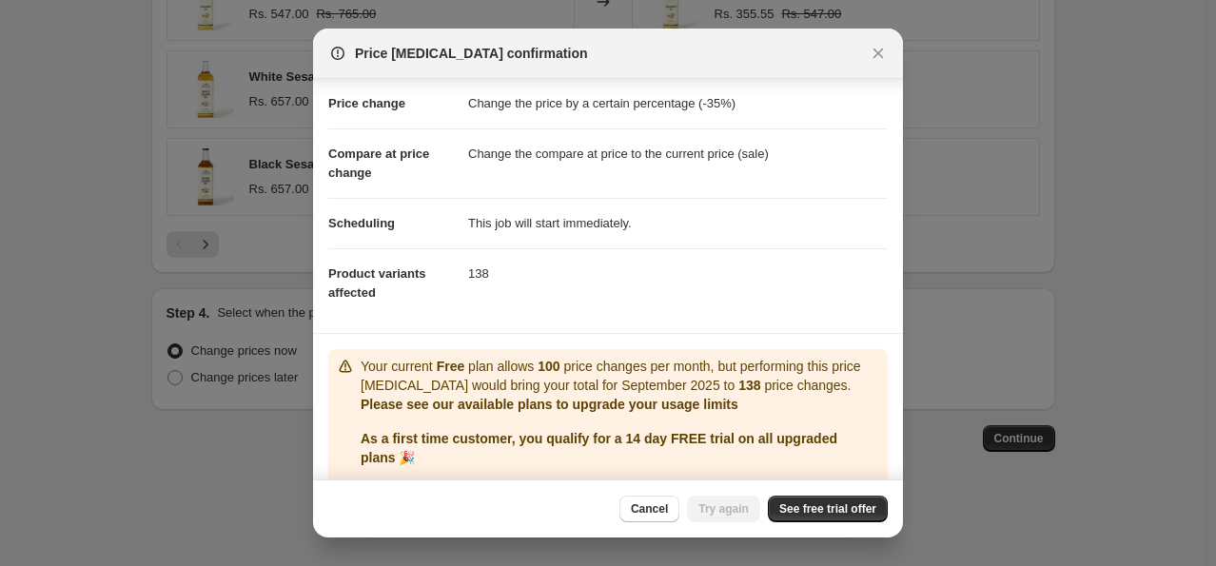
scroll to position [1, 0]
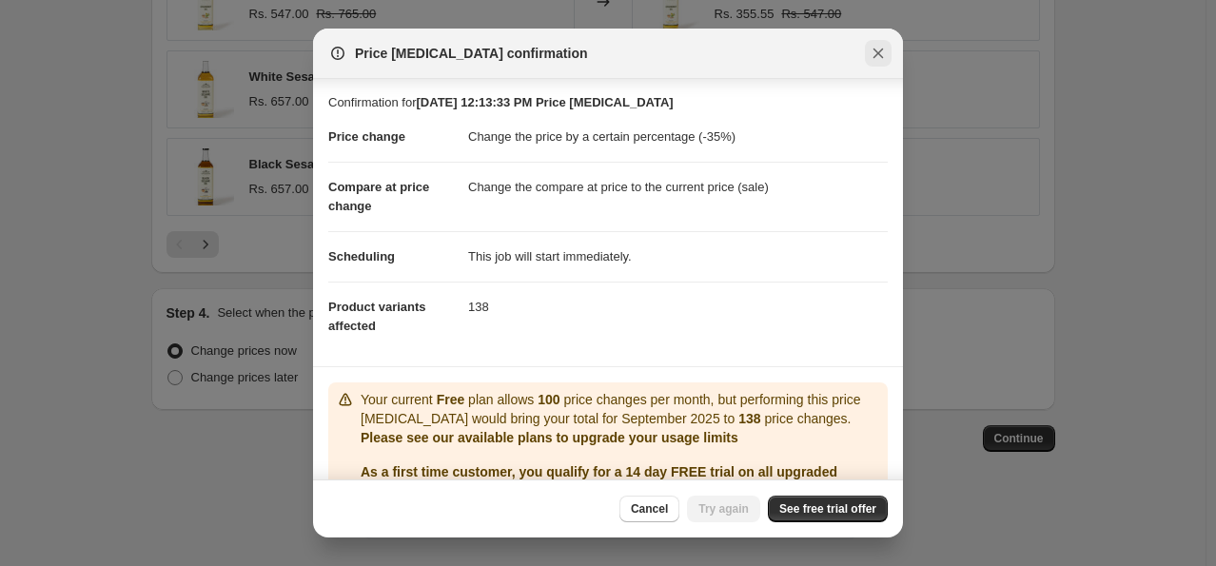
click at [876, 59] on icon "Close" at bounding box center [878, 53] width 19 height 19
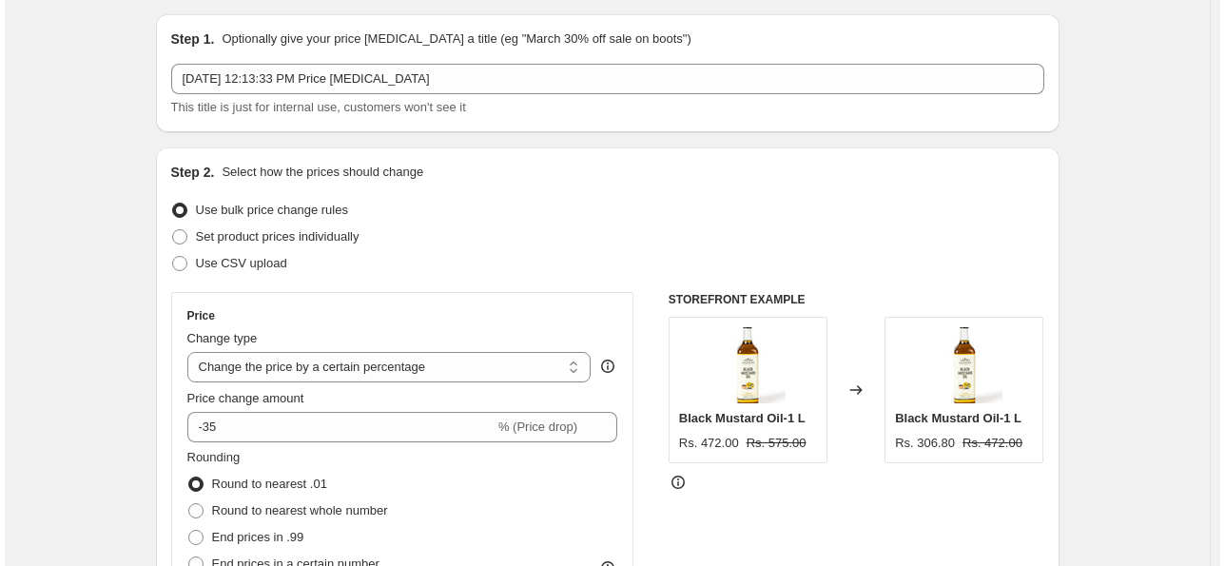
scroll to position [0, 0]
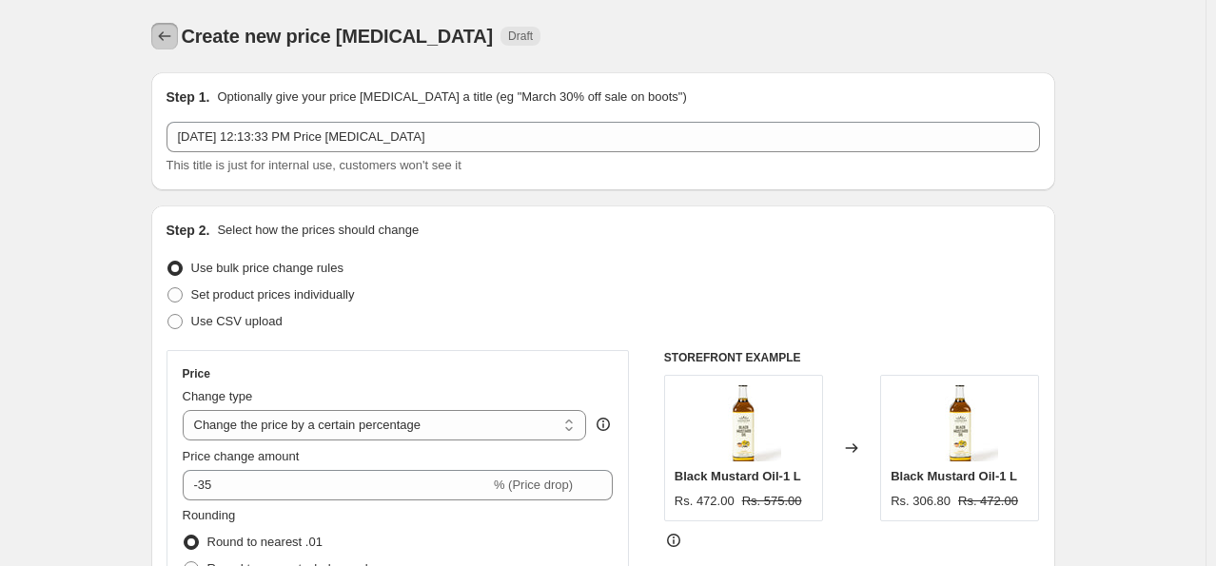
click at [170, 34] on icon "Price change jobs" at bounding box center [164, 36] width 19 height 19
